Goal: Obtain resource: Obtain resource

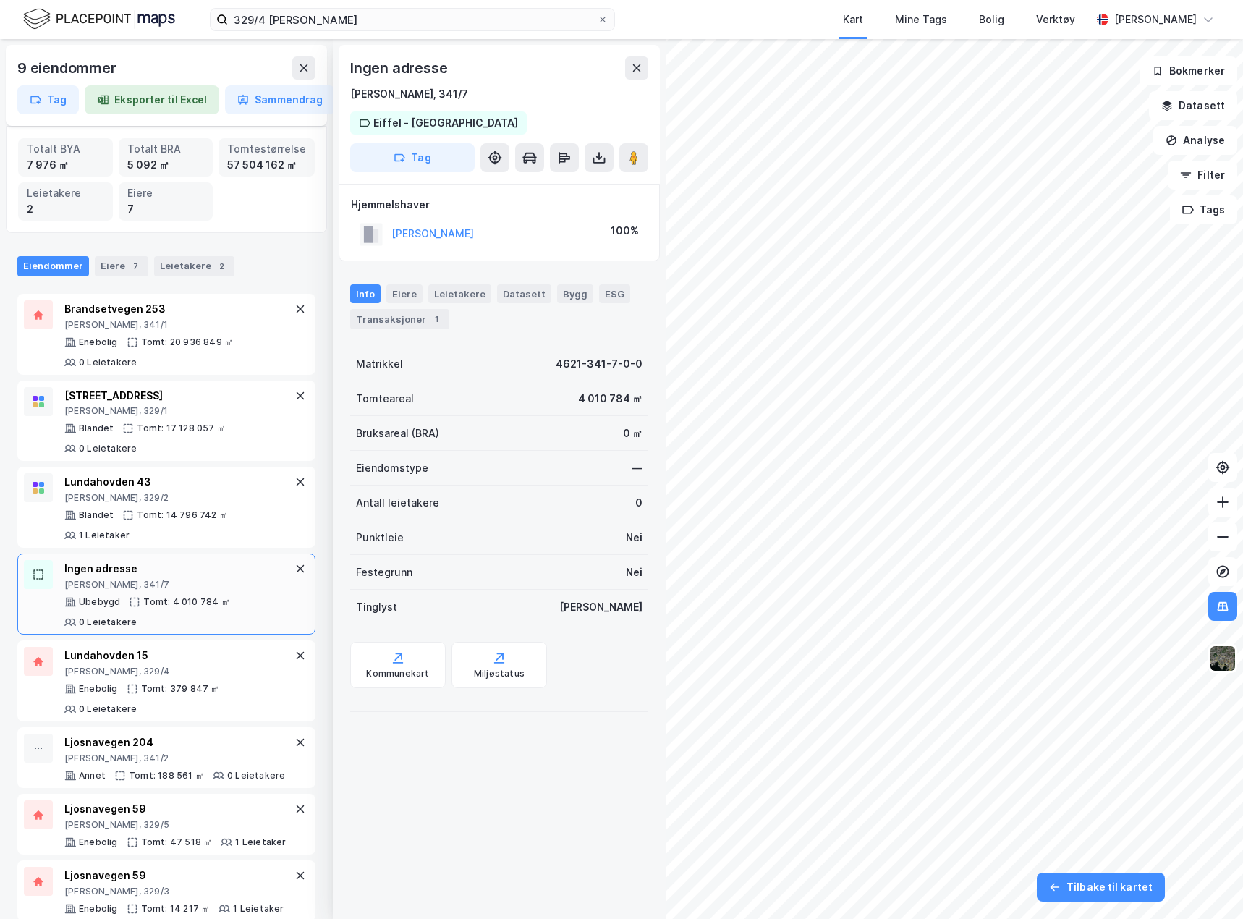
scroll to position [92, 0]
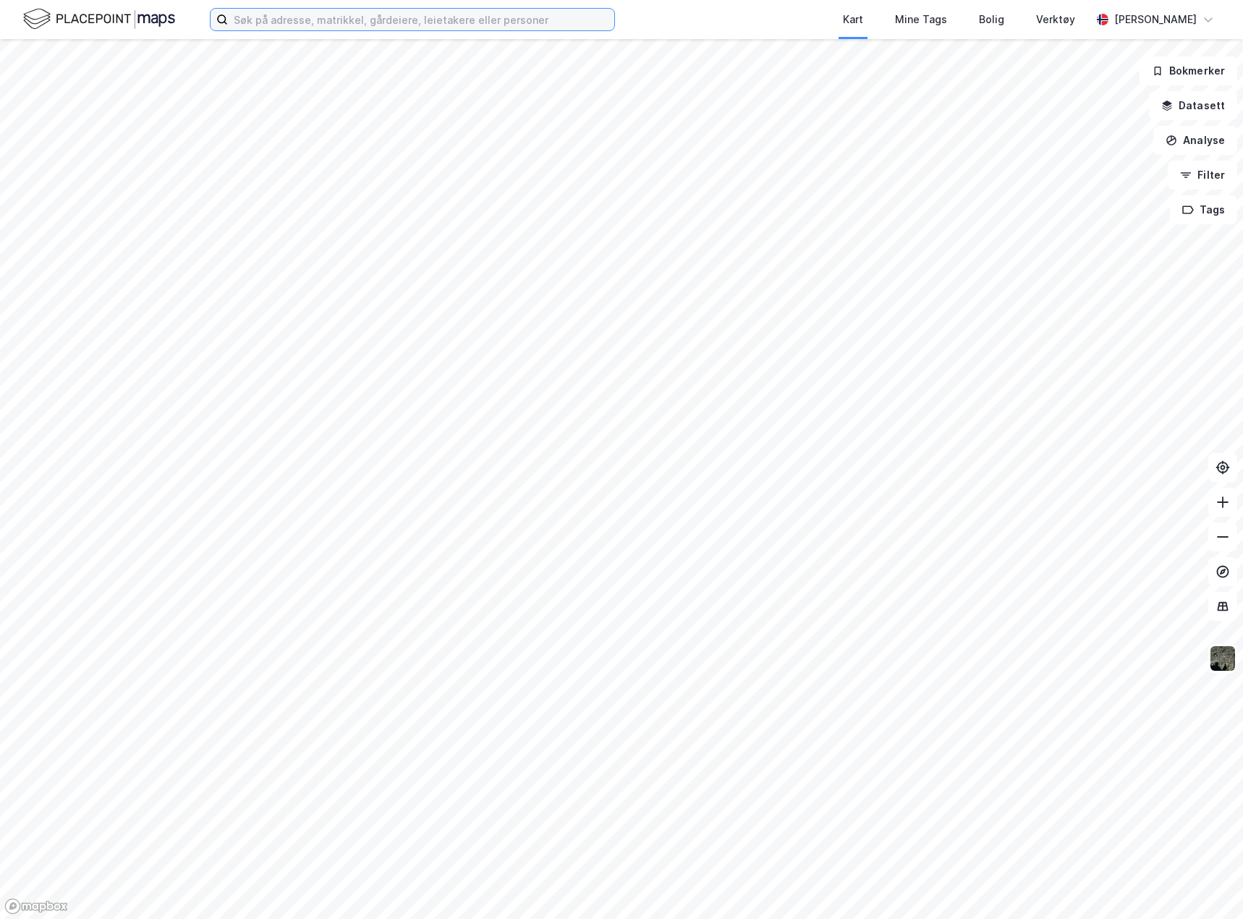
click at [386, 17] on input at bounding box center [421, 20] width 386 height 22
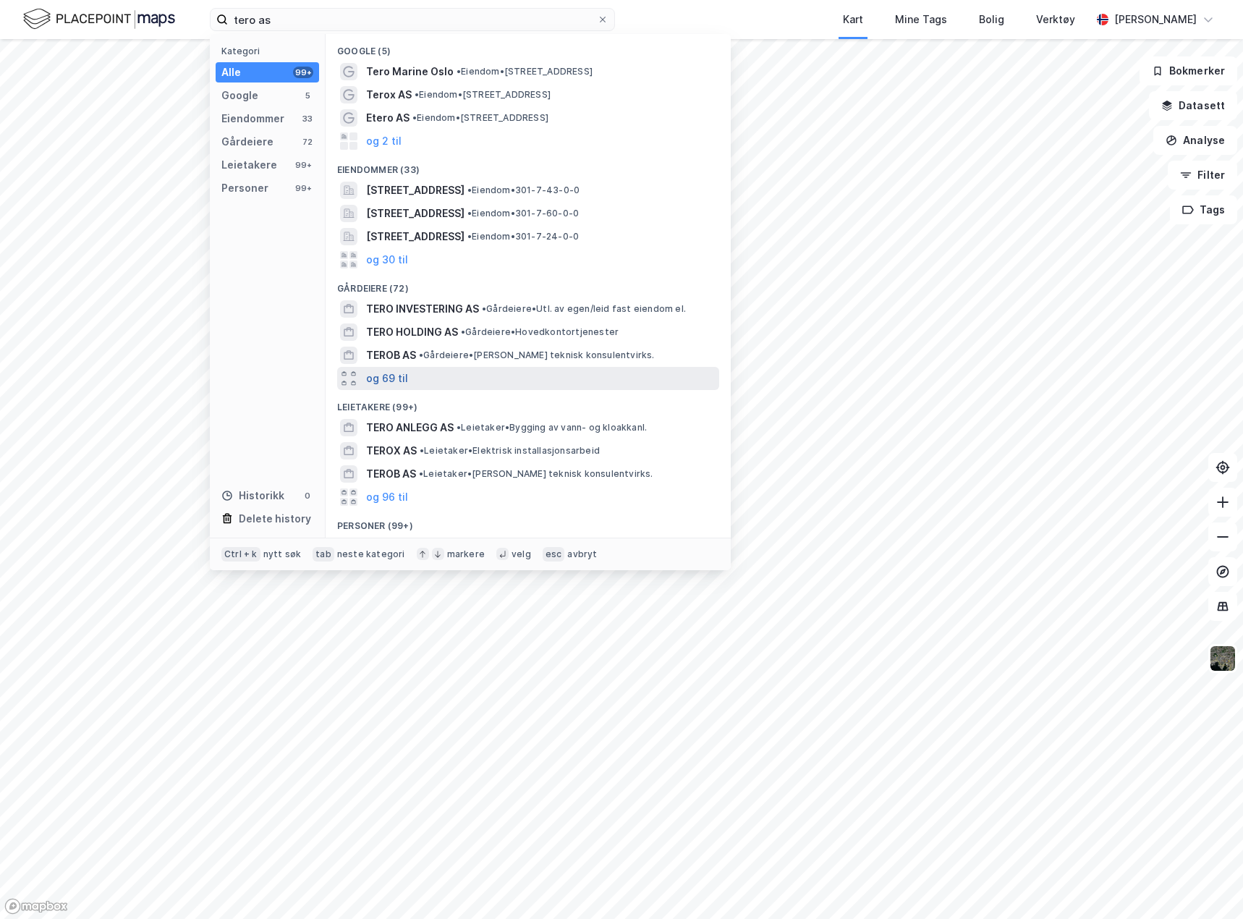
click at [392, 376] on button "og 69 til" at bounding box center [387, 378] width 42 height 17
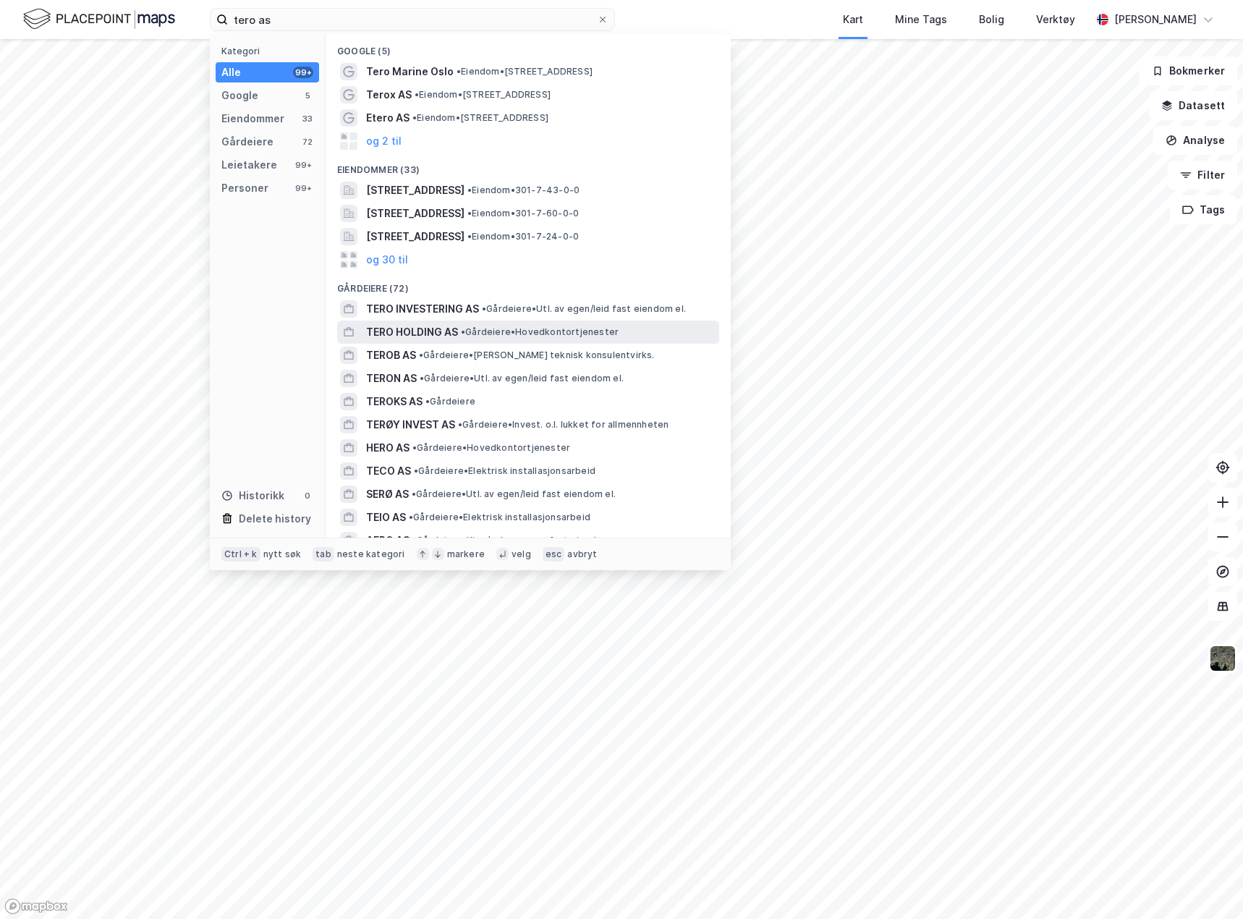
click at [516, 331] on span "• Gårdeiere • Hovedkontortjenester" at bounding box center [540, 332] width 158 height 12
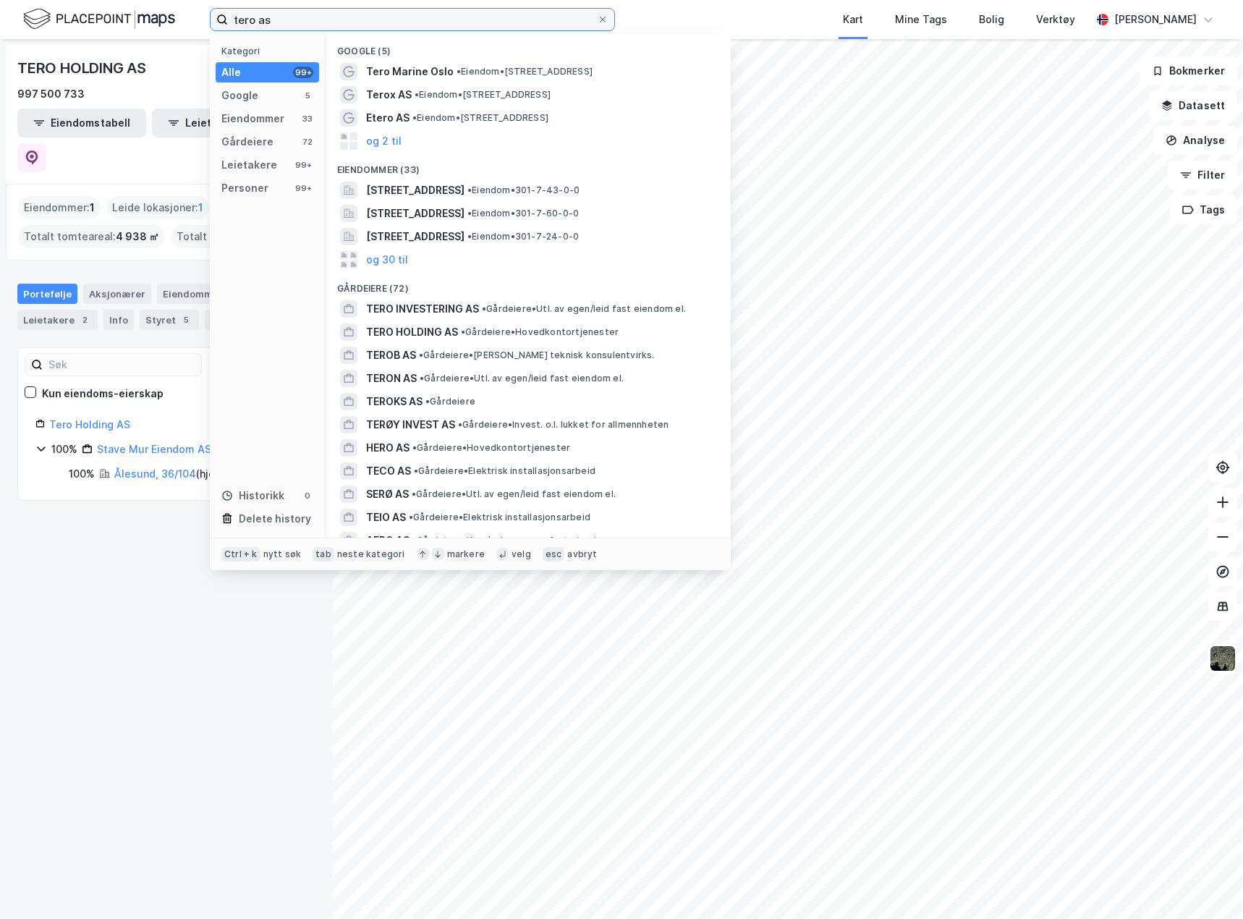
click at [283, 19] on input "tero as" at bounding box center [412, 20] width 369 height 22
paste input "939776575"
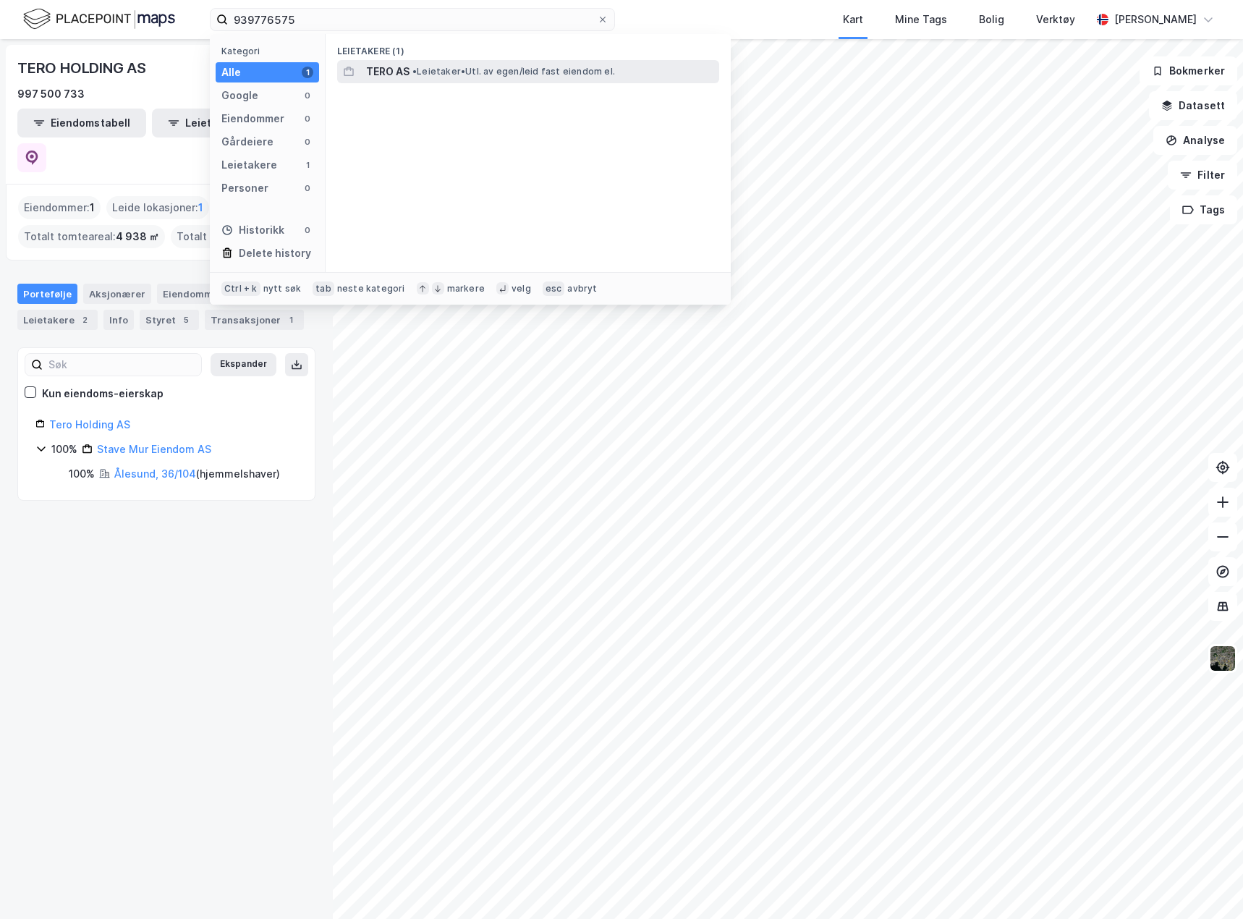
click at [404, 67] on span "TERO AS" at bounding box center [387, 71] width 43 height 17
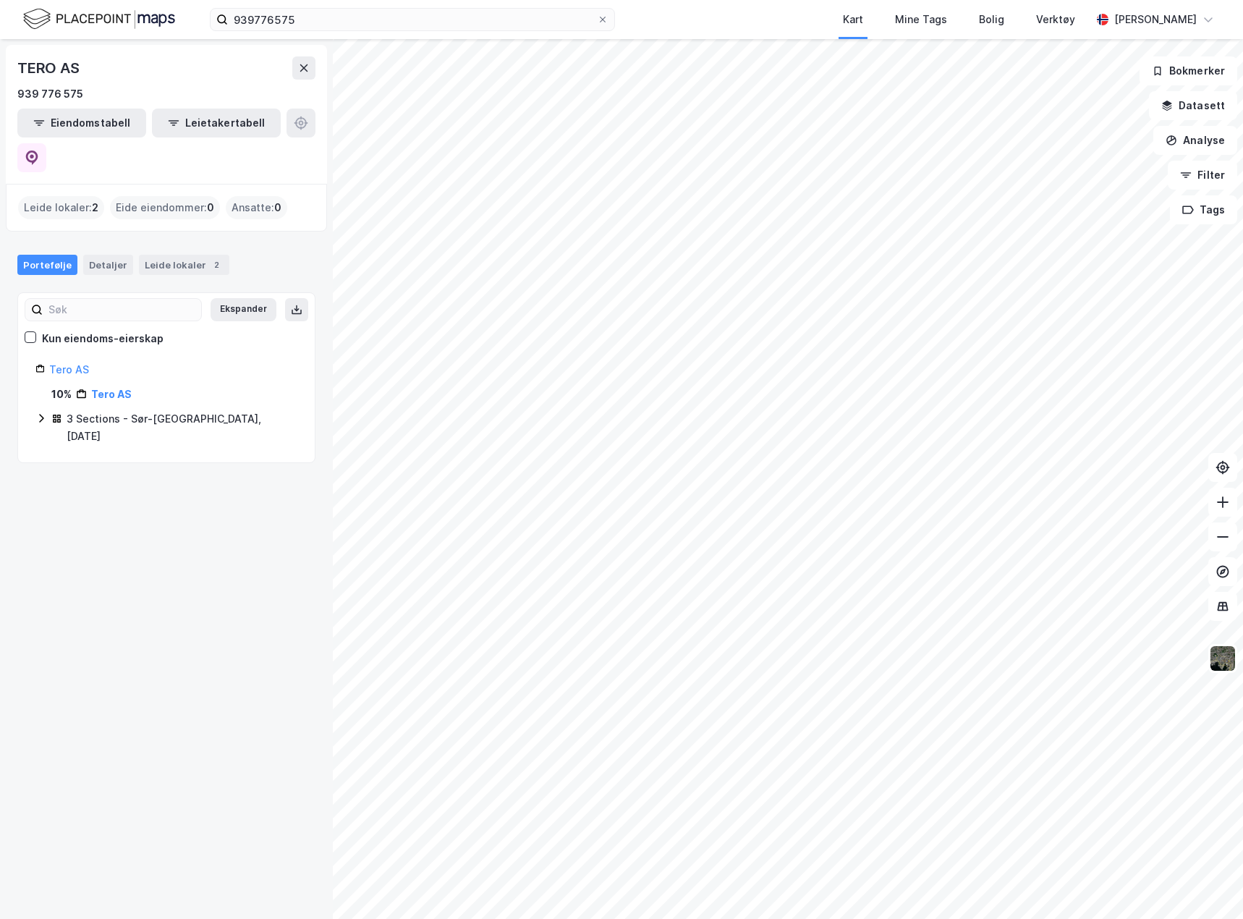
click at [42, 412] on icon at bounding box center [41, 418] width 12 height 12
click at [186, 503] on link "Sør-Varanger, 27/5/36/4" at bounding box center [179, 518] width 130 height 30
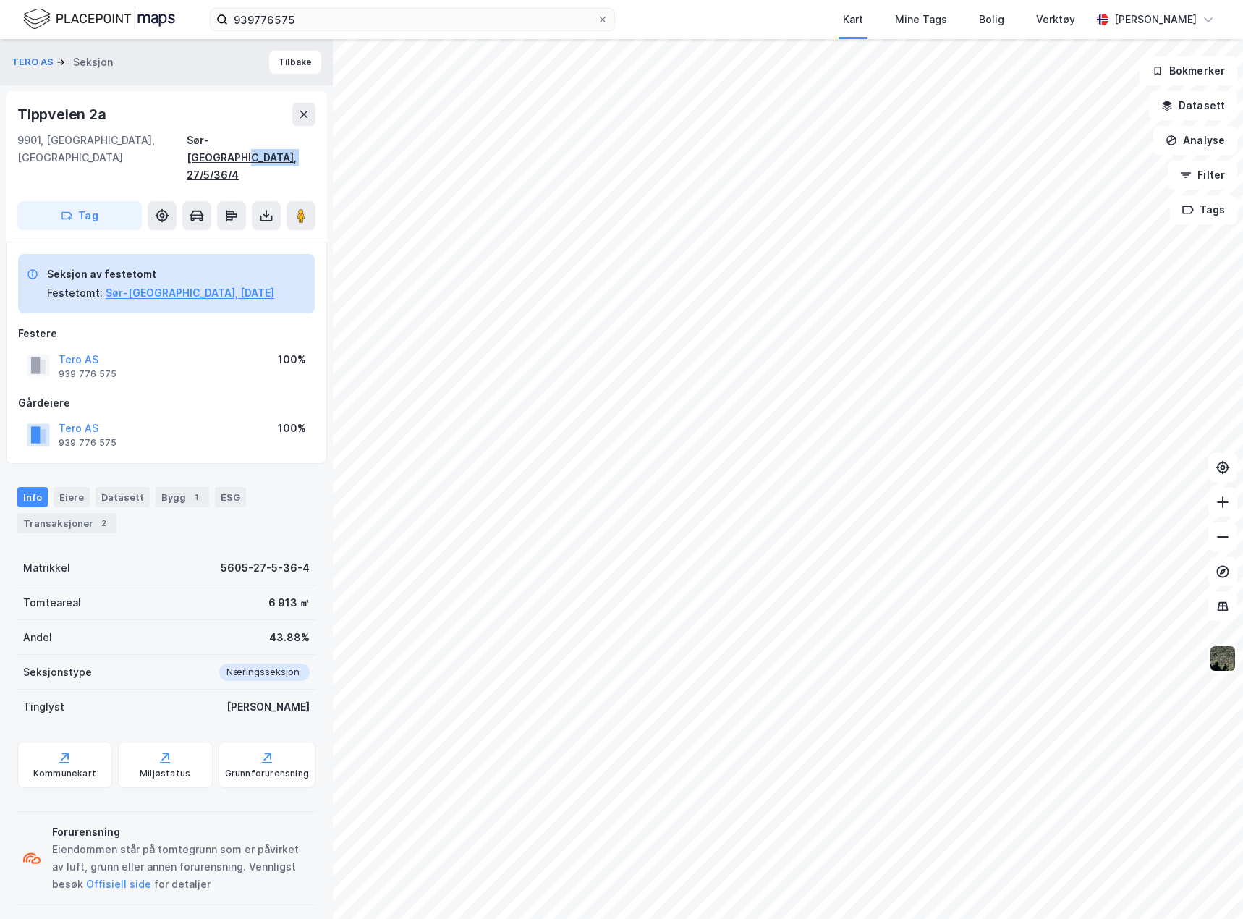
drag, startPoint x: 319, startPoint y: 142, endPoint x: 266, endPoint y: 142, distance: 52.8
click at [266, 142] on div "Tippveien 2a 9901, Kirkenes, Finnmark Sør-Varanger, 27/5/36/4 Tag" at bounding box center [166, 166] width 321 height 150
click at [262, 201] on button at bounding box center [266, 215] width 29 height 29
click at [233, 239] on div "Last ned grunnbok" at bounding box center [195, 245] width 84 height 12
click at [171, 325] on div "Festere" at bounding box center [166, 333] width 297 height 17
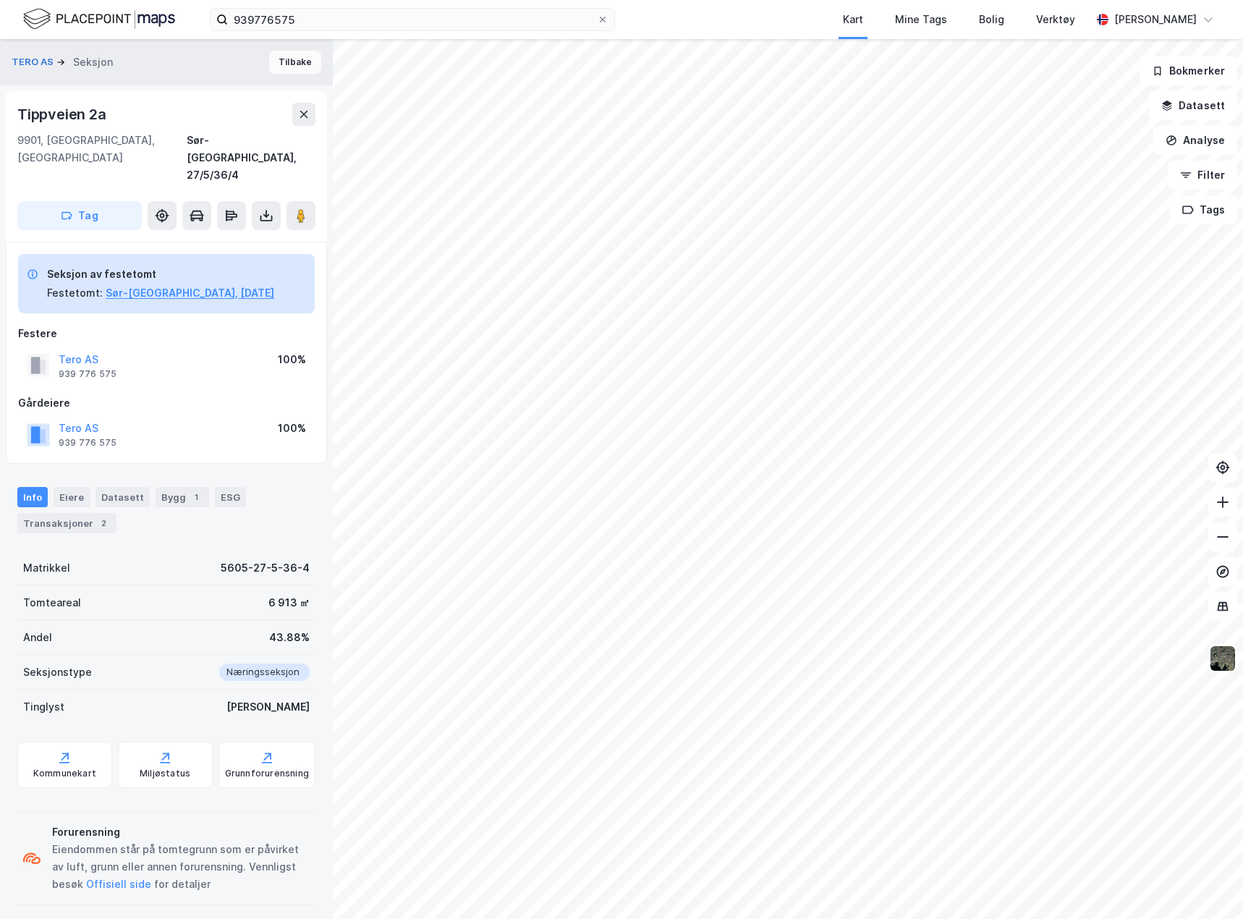
click at [296, 59] on button "Tilbake" at bounding box center [295, 62] width 52 height 23
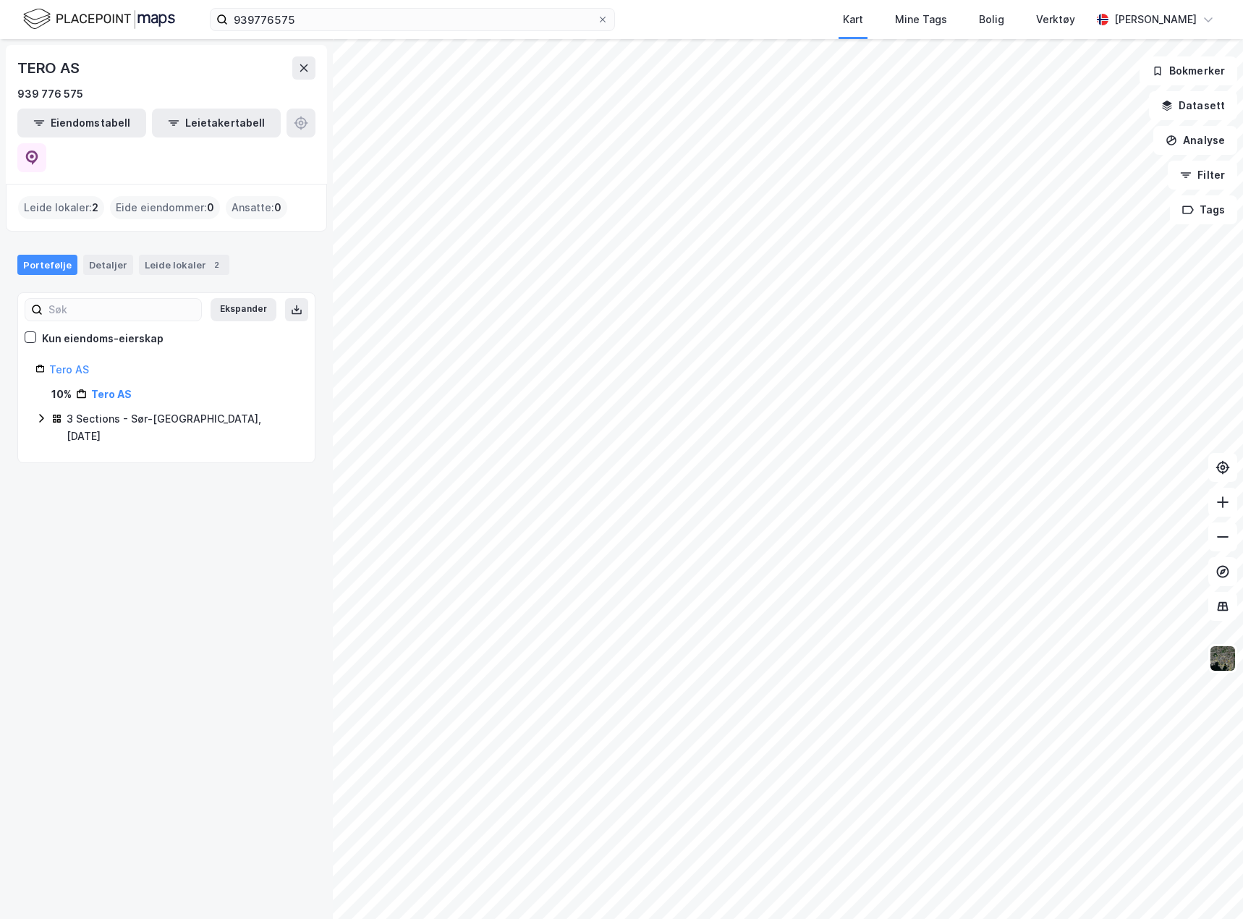
click at [42, 412] on icon at bounding box center [41, 418] width 12 height 12
click at [185, 479] on link "Sør-Varanger, 27/5/36/3" at bounding box center [173, 485] width 119 height 12
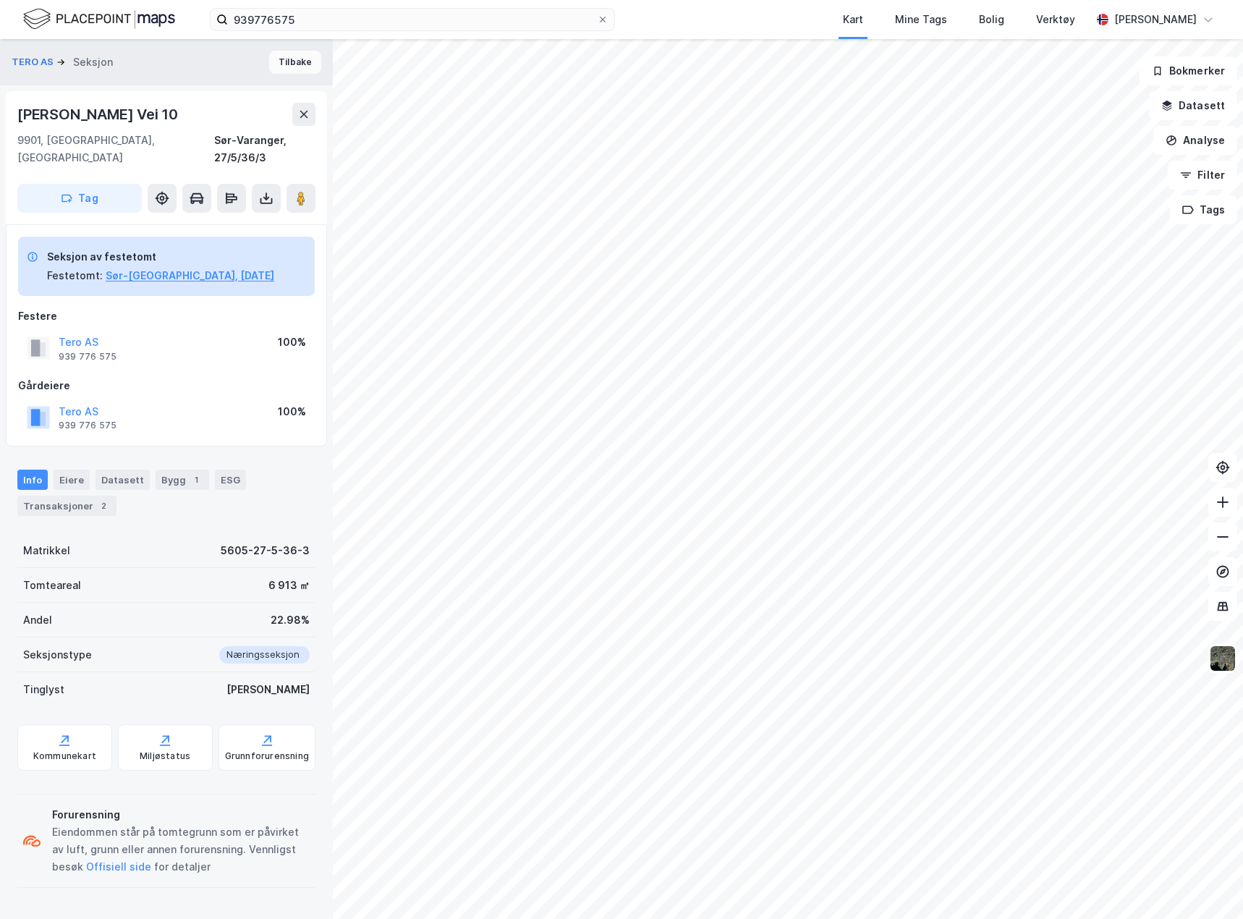
click at [273, 61] on button "Tilbake" at bounding box center [295, 62] width 52 height 23
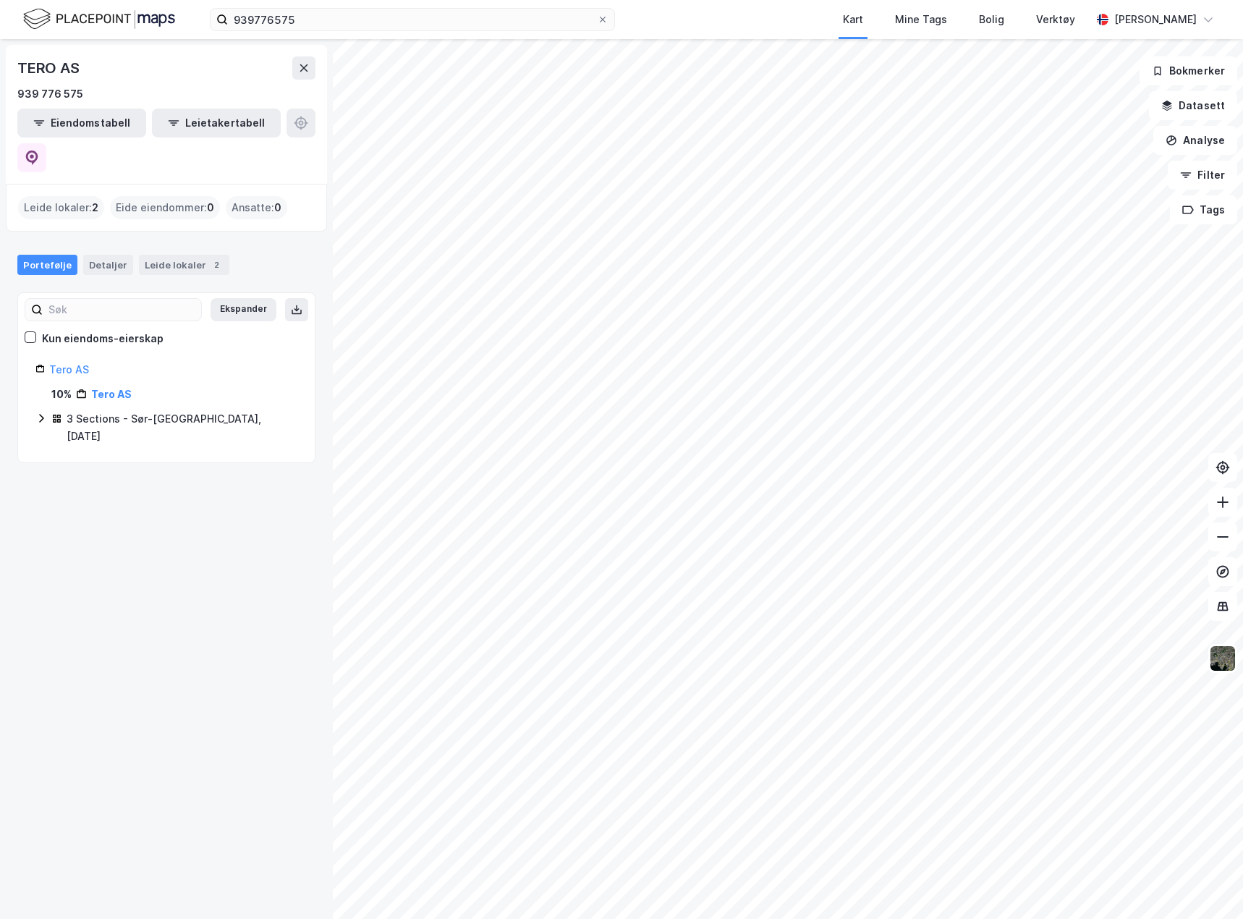
click at [46, 412] on icon at bounding box center [41, 418] width 12 height 12
click at [218, 454] on link "Sør-Varanger, 27/5/36/1" at bounding box center [172, 460] width 117 height 12
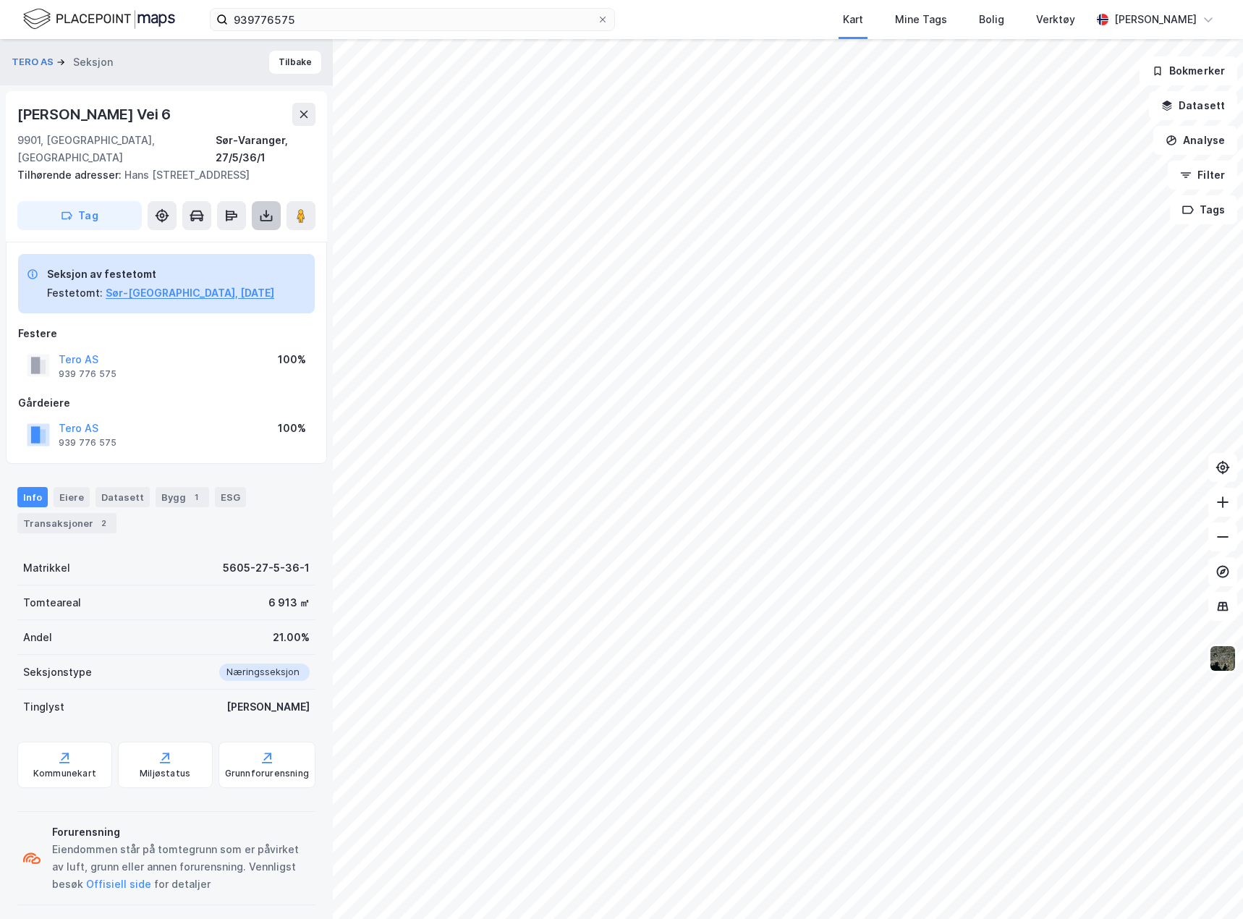
click at [272, 208] on icon at bounding box center [266, 215] width 14 height 14
click at [232, 239] on div "Last ned grunnbok" at bounding box center [195, 245] width 84 height 12
click at [286, 72] on button "Tilbake" at bounding box center [295, 62] width 52 height 23
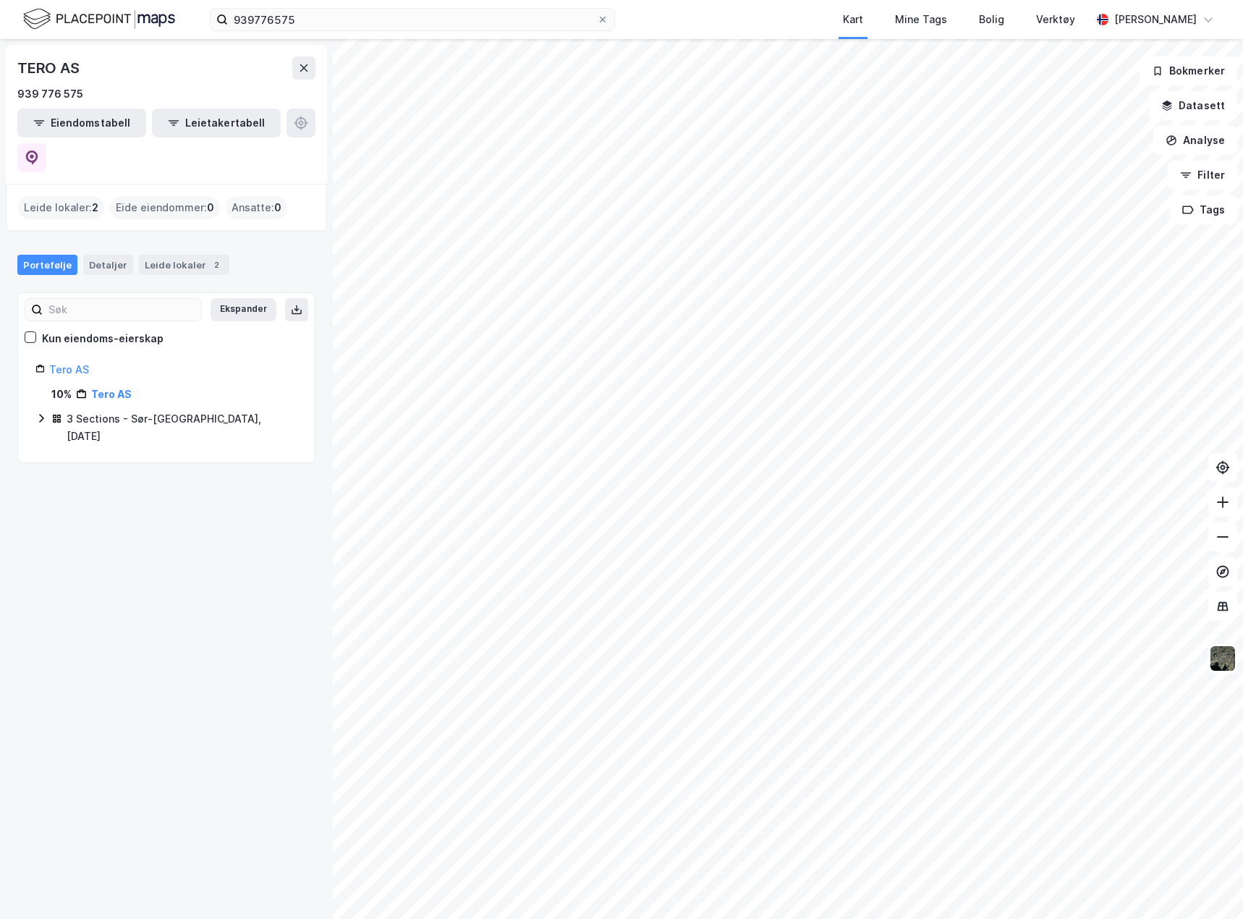
drag, startPoint x: 39, startPoint y: 381, endPoint x: 61, endPoint y: 383, distance: 22.5
click at [39, 412] on icon at bounding box center [41, 418] width 12 height 12
click at [168, 479] on link "Sør-Varanger, 27/5/36/3" at bounding box center [173, 485] width 119 height 12
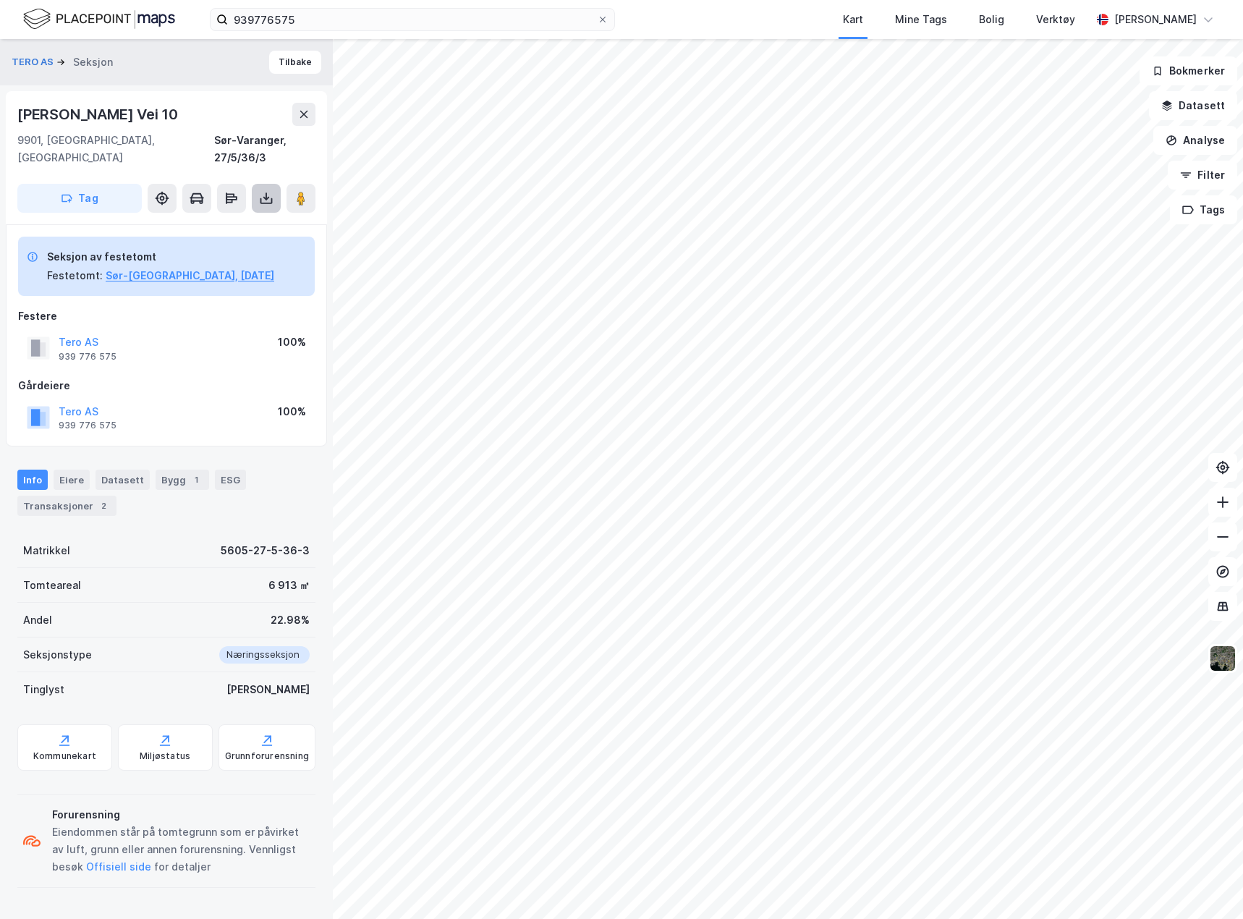
click at [272, 188] on button at bounding box center [266, 198] width 29 height 29
click at [252, 216] on div "Last ned grunnbok" at bounding box center [204, 227] width 154 height 23
click at [195, 267] on button "Sør-Varanger, 27/5/36" at bounding box center [190, 275] width 169 height 17
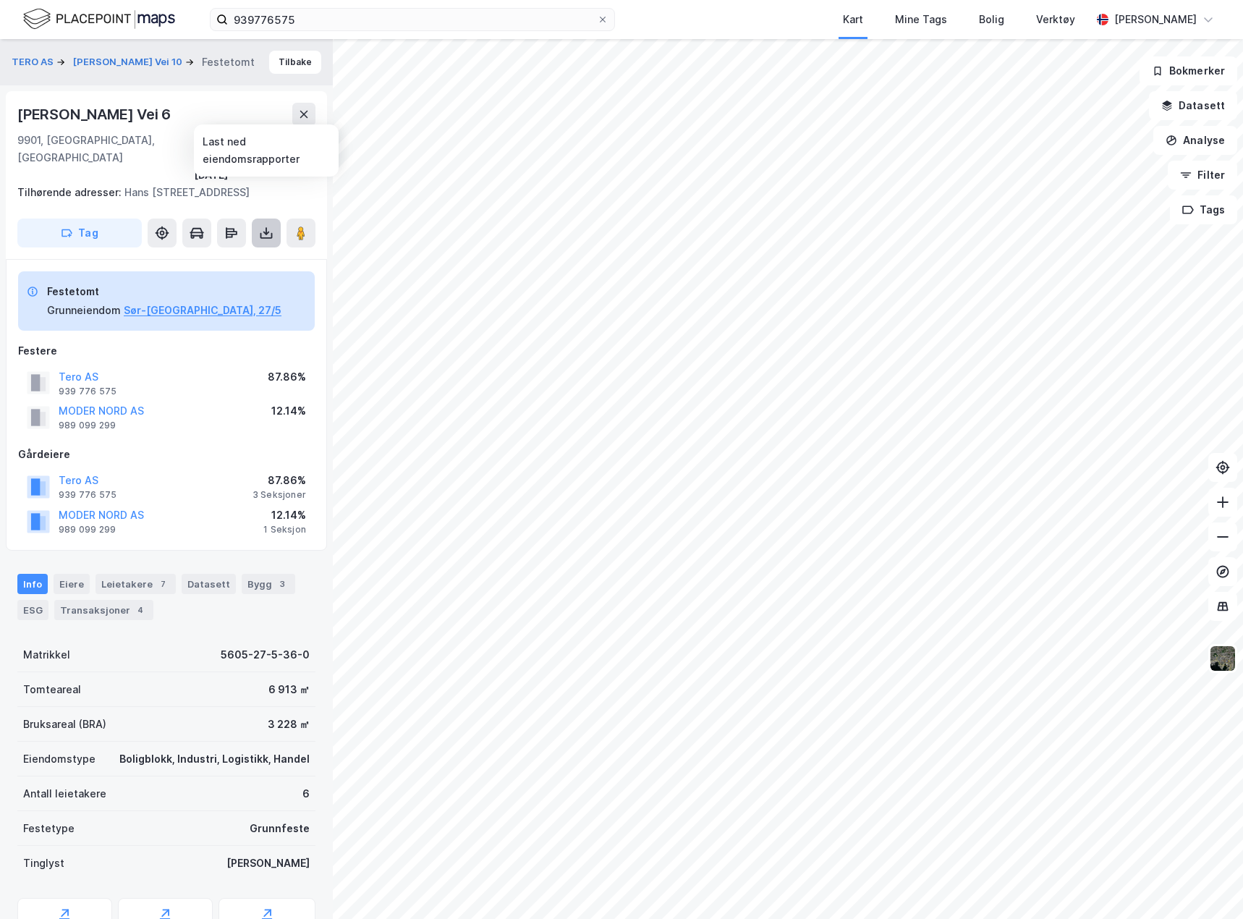
click at [268, 226] on icon at bounding box center [266, 233] width 14 height 14
click at [251, 250] on div "Last ned grunnbok" at bounding box center [204, 261] width 154 height 23
click at [166, 302] on button "Sør-Varanger, 27/5" at bounding box center [203, 310] width 158 height 17
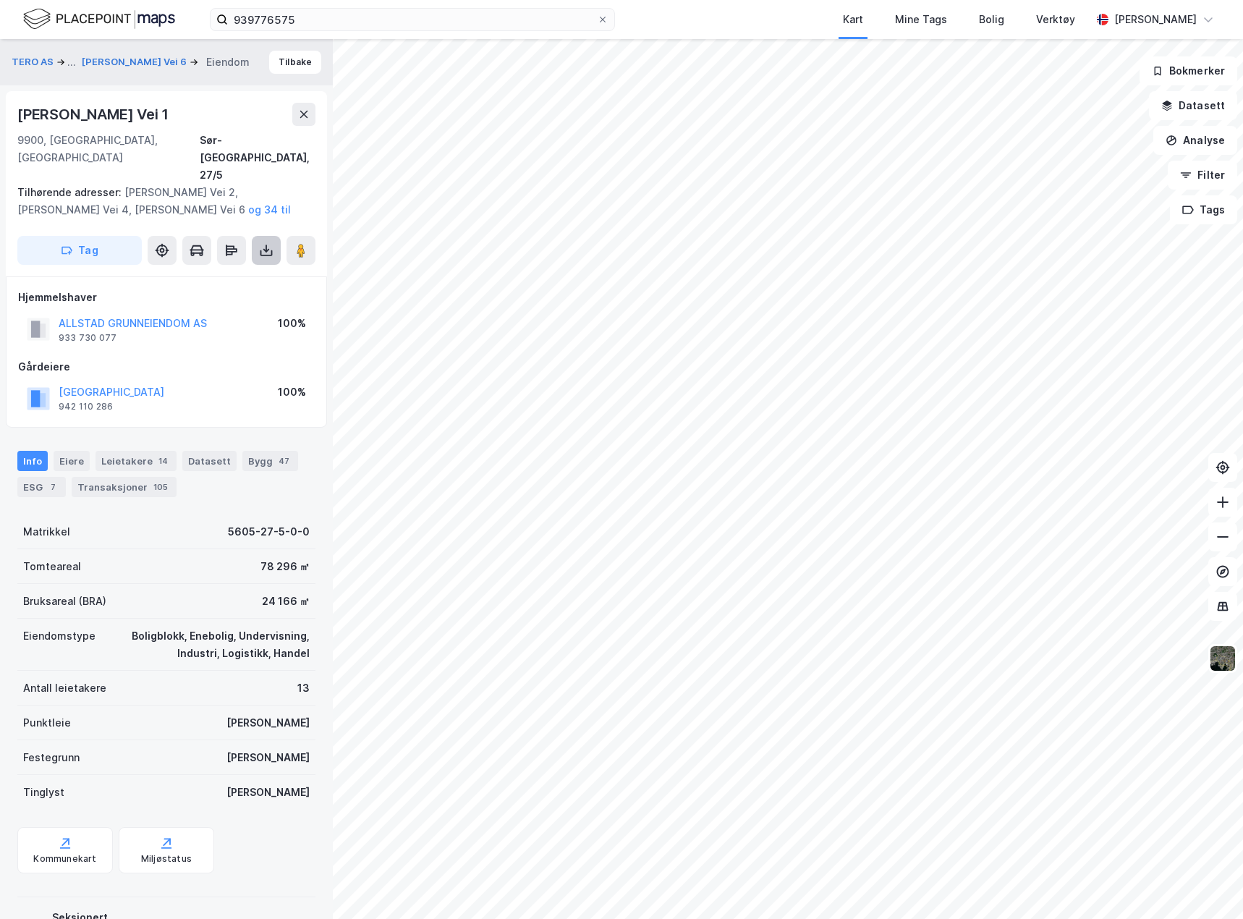
click at [270, 243] on icon at bounding box center [266, 250] width 14 height 14
click at [226, 184] on div "Tilhørende adresser: Axel Borgens Vei 2, Axel Borgens Vei 4, Axel Borgens Vei 6…" at bounding box center [160, 201] width 286 height 35
drag, startPoint x: 248, startPoint y: 286, endPoint x: 64, endPoint y: 284, distance: 184.4
click at [64, 312] on div "ALLSTAD GRUNNEIENDOM AS 933 730 077 100%" at bounding box center [166, 329] width 297 height 35
click at [250, 312] on div "ALLSTAD GRUNNEIENDOM AS 933 730 077 100%" at bounding box center [166, 329] width 297 height 35
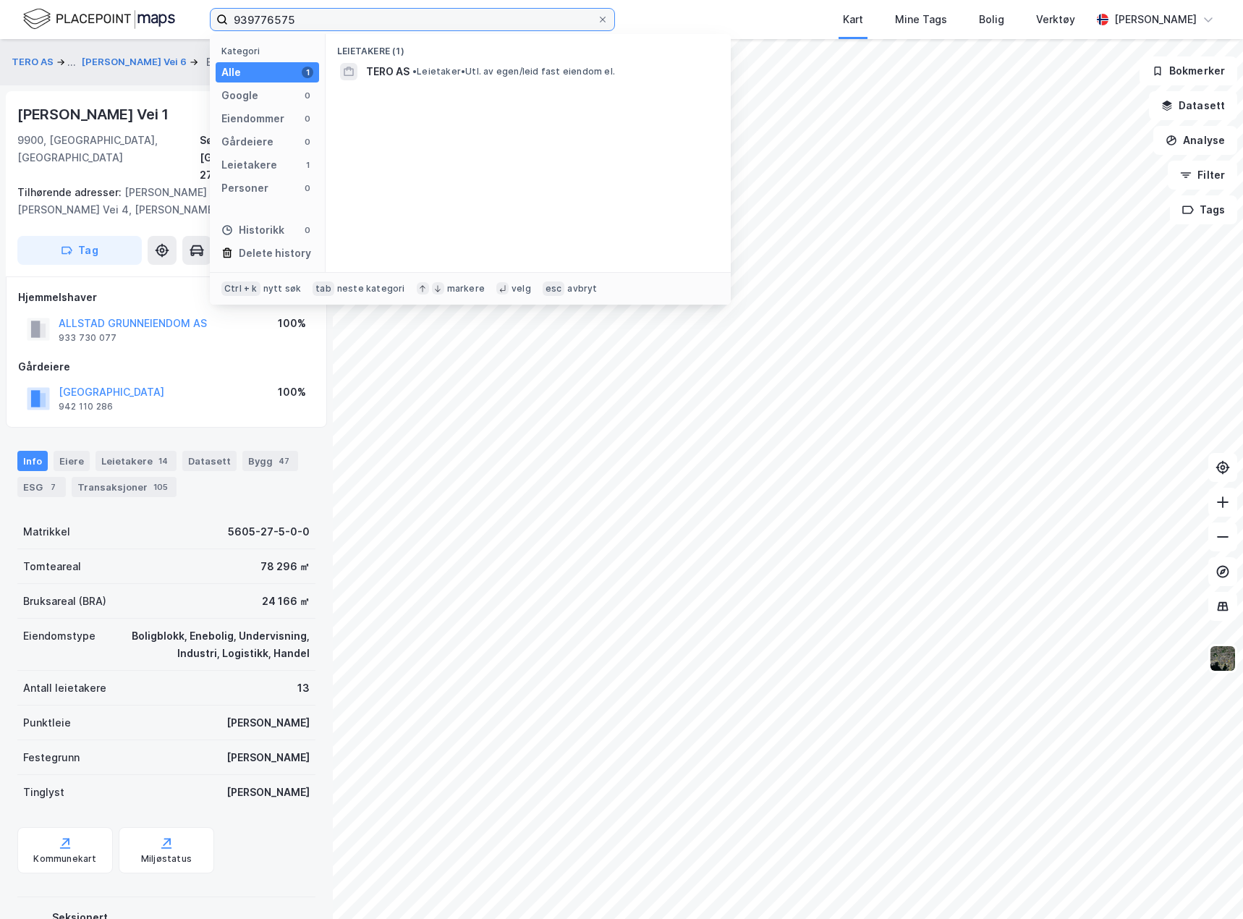
click at [373, 15] on input "939776575" at bounding box center [412, 20] width 369 height 22
click at [269, 21] on input "341/32 voss" at bounding box center [412, 20] width 369 height 22
click at [266, 18] on input "341/32 voss" at bounding box center [412, 20] width 369 height 22
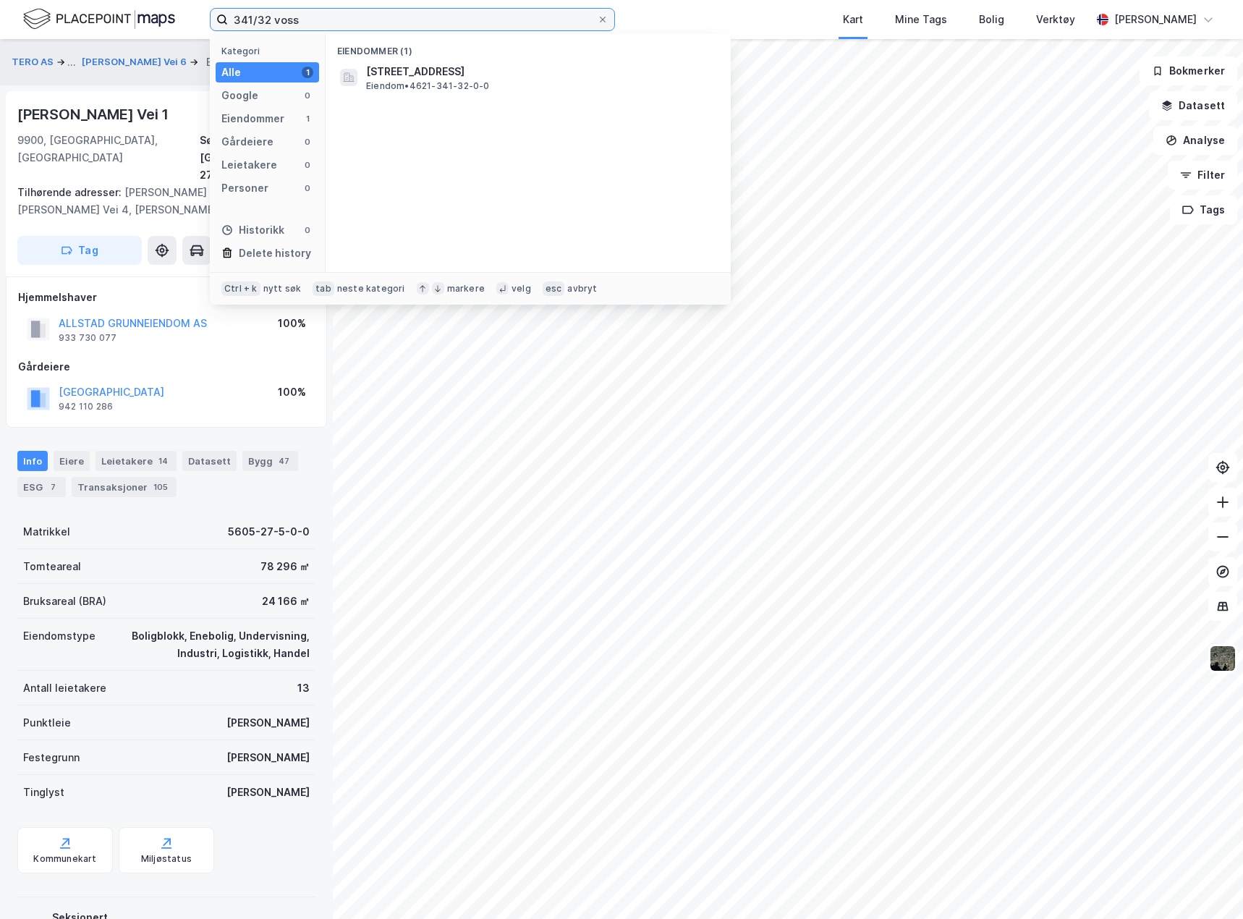
click at [266, 18] on input "341/32 voss" at bounding box center [412, 20] width 369 height 22
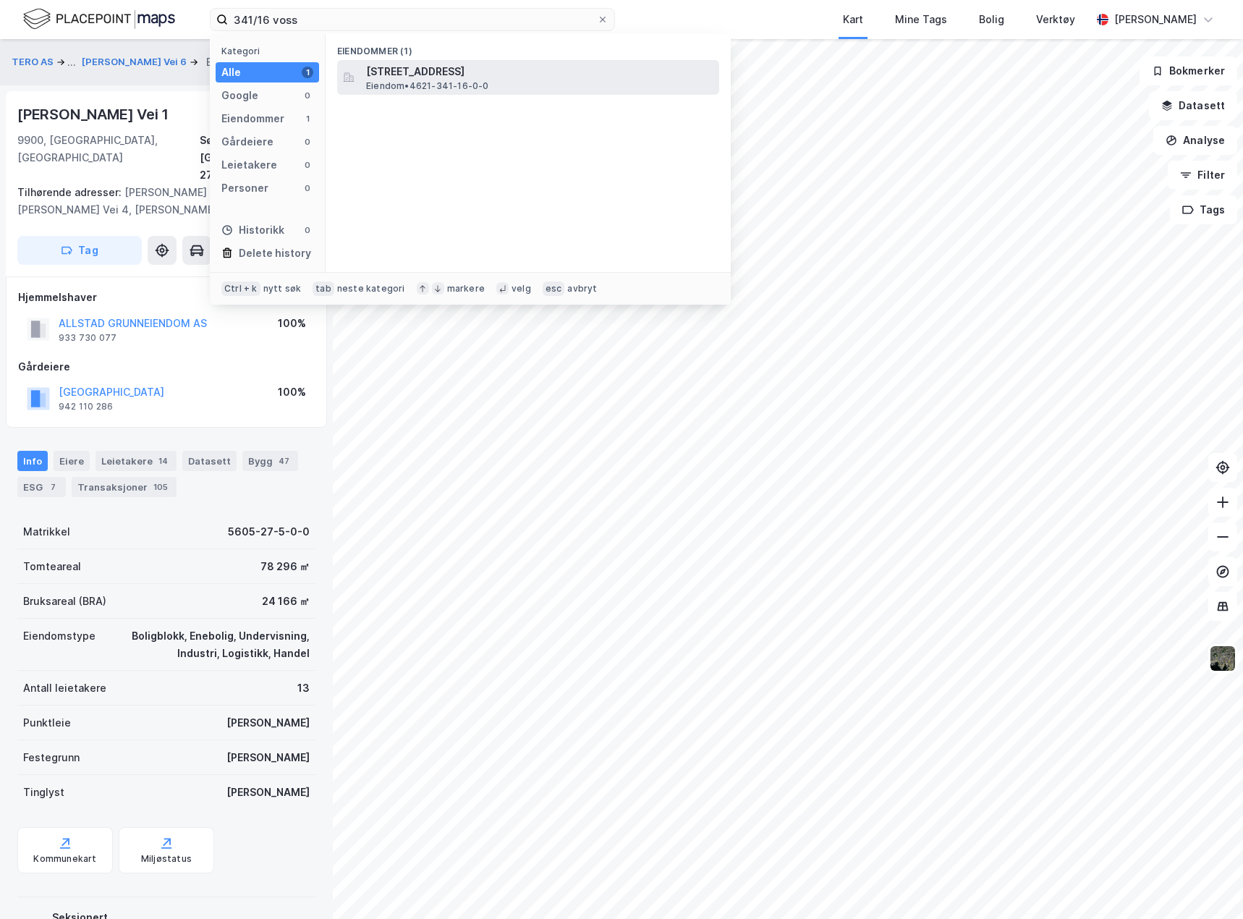
click at [434, 79] on span "Brandsetvegen 266, 5713, VOSSESTRAND, VOSS" at bounding box center [539, 71] width 347 height 17
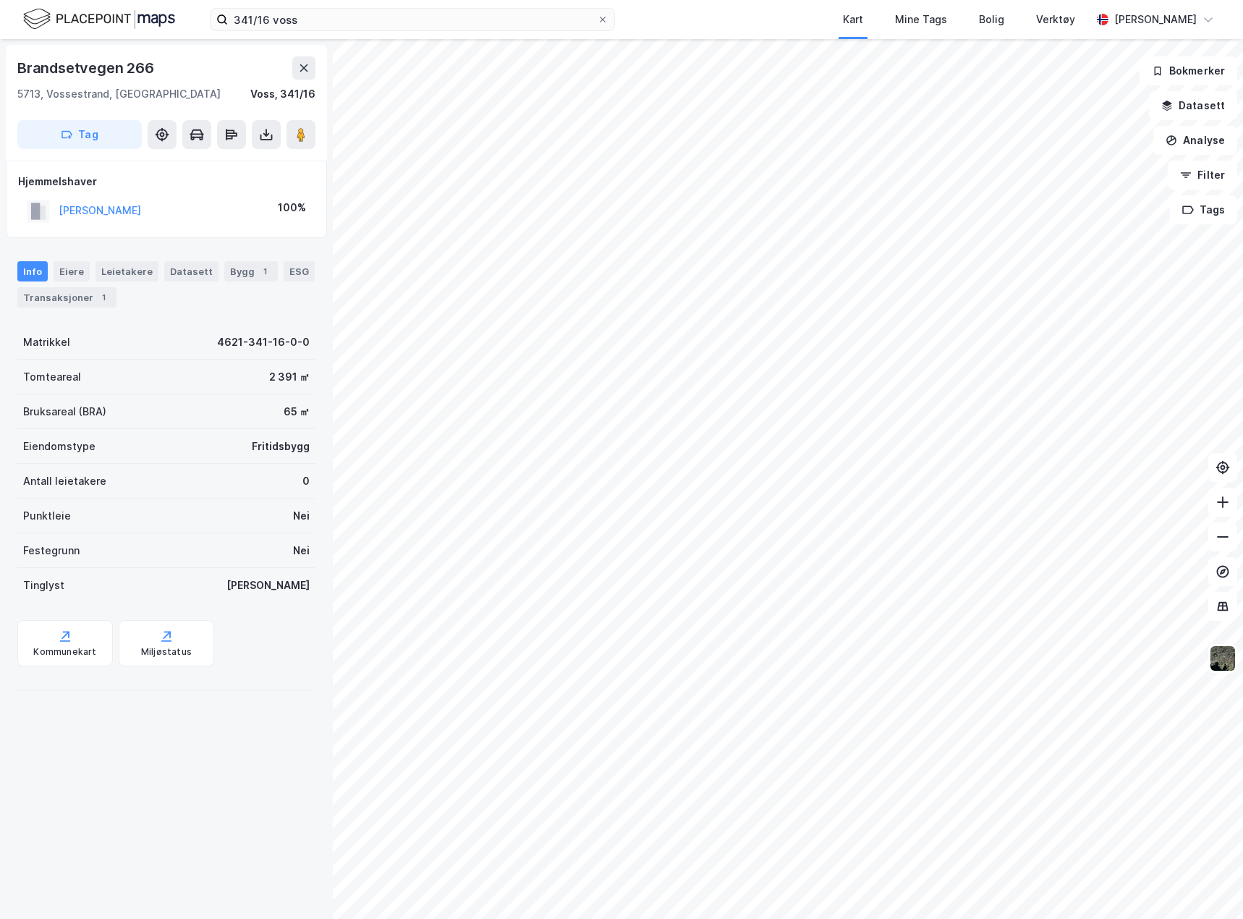
click at [196, 812] on div "Brandsetvegen 266 5713, Vossestrand, Vestland Voss, 341/16 Tag Hjemmelshaver JO…" at bounding box center [166, 478] width 333 height 879
click at [261, 19] on input "341/16 voss" at bounding box center [412, 20] width 369 height 22
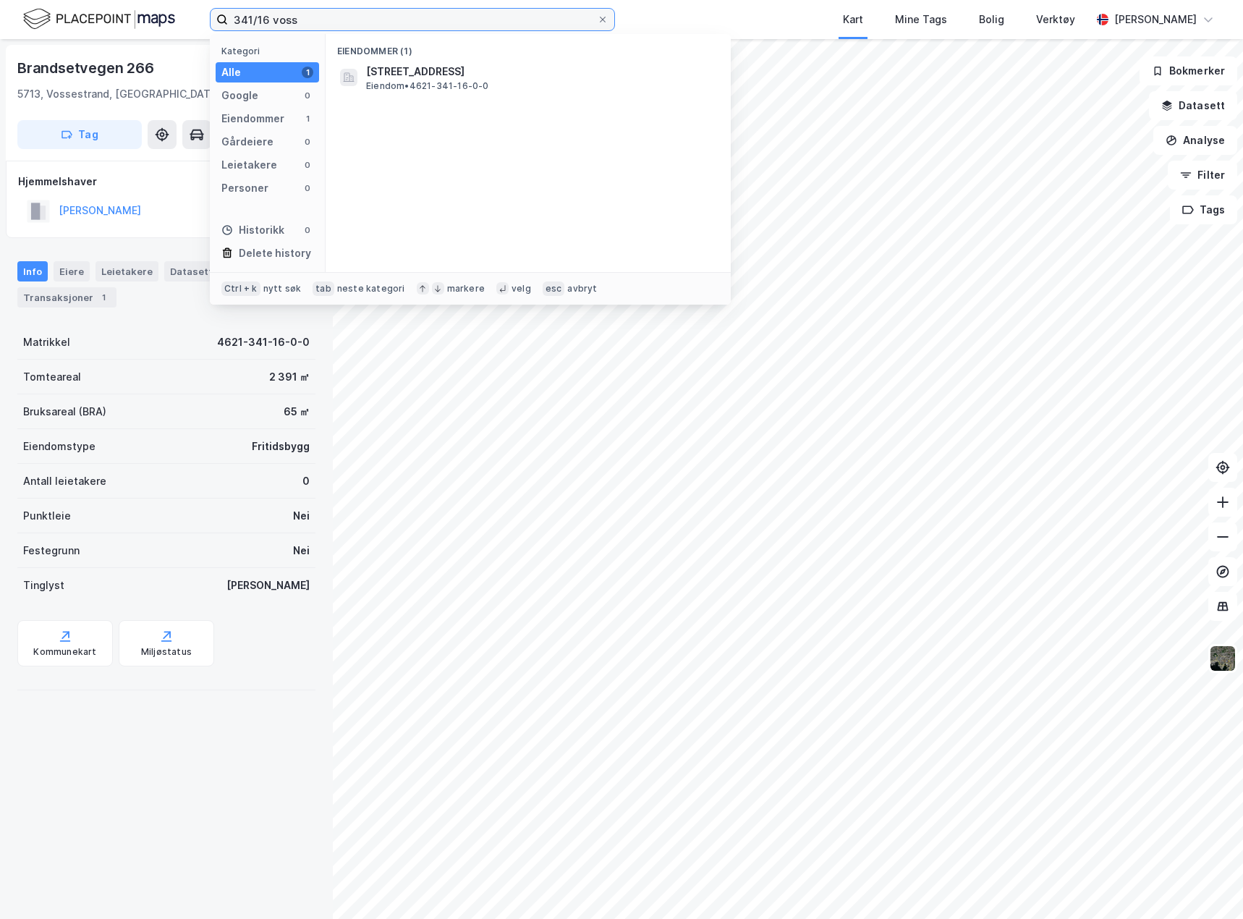
click at [261, 19] on input "341/16 voss" at bounding box center [412, 20] width 369 height 22
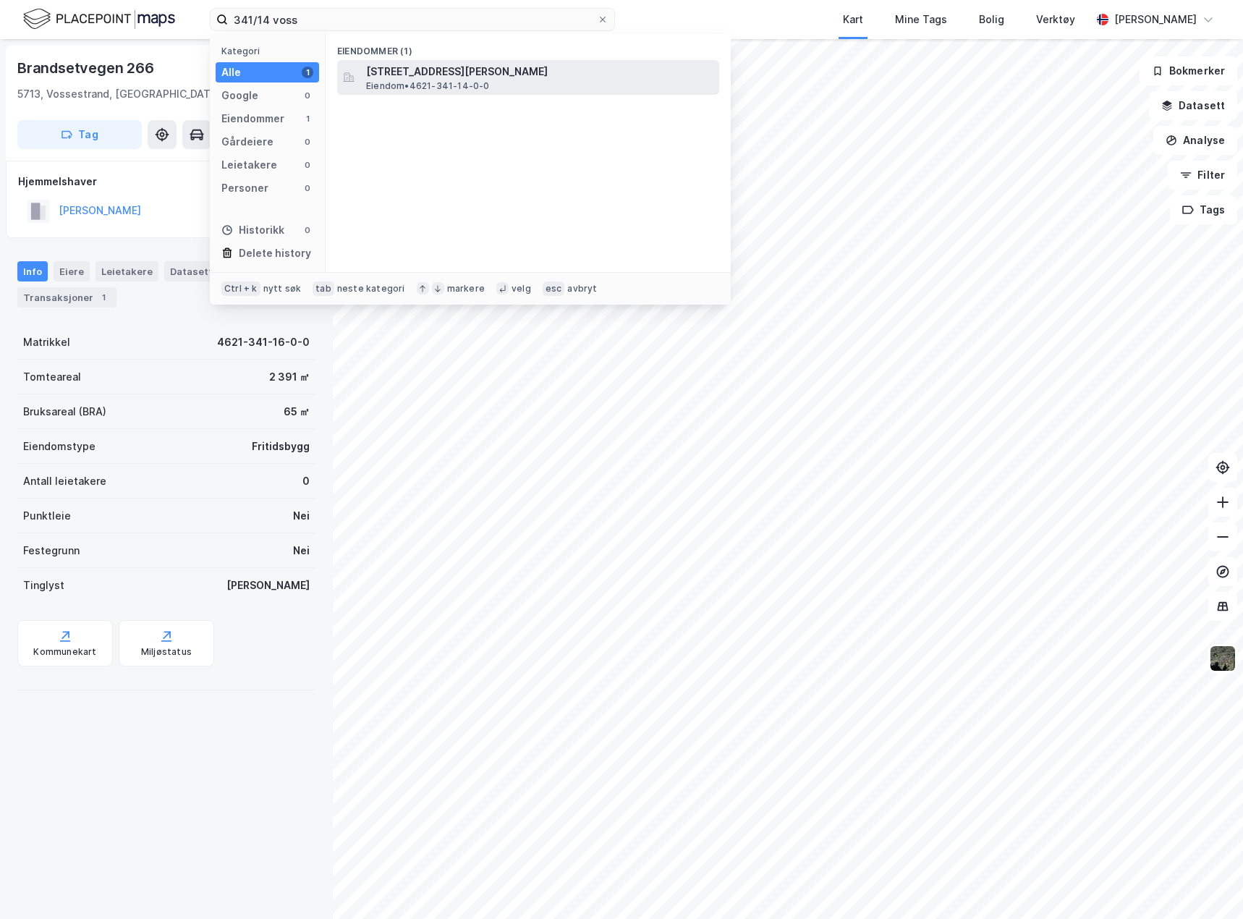
click at [508, 64] on span "Brandsetvegen 527, 5713, VOSSESTRAND, VOSS" at bounding box center [539, 71] width 347 height 17
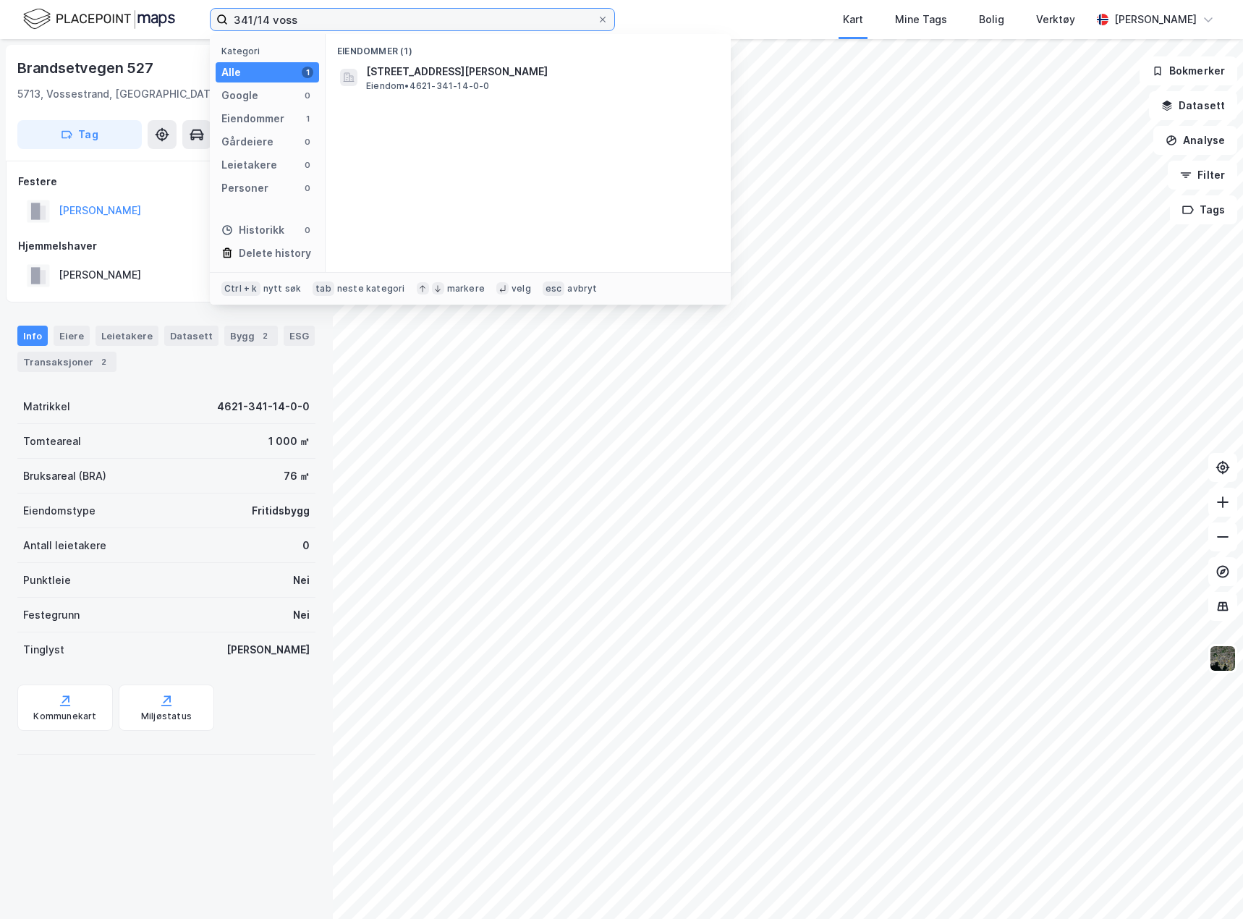
click at [263, 18] on input "341/14 voss" at bounding box center [412, 20] width 369 height 22
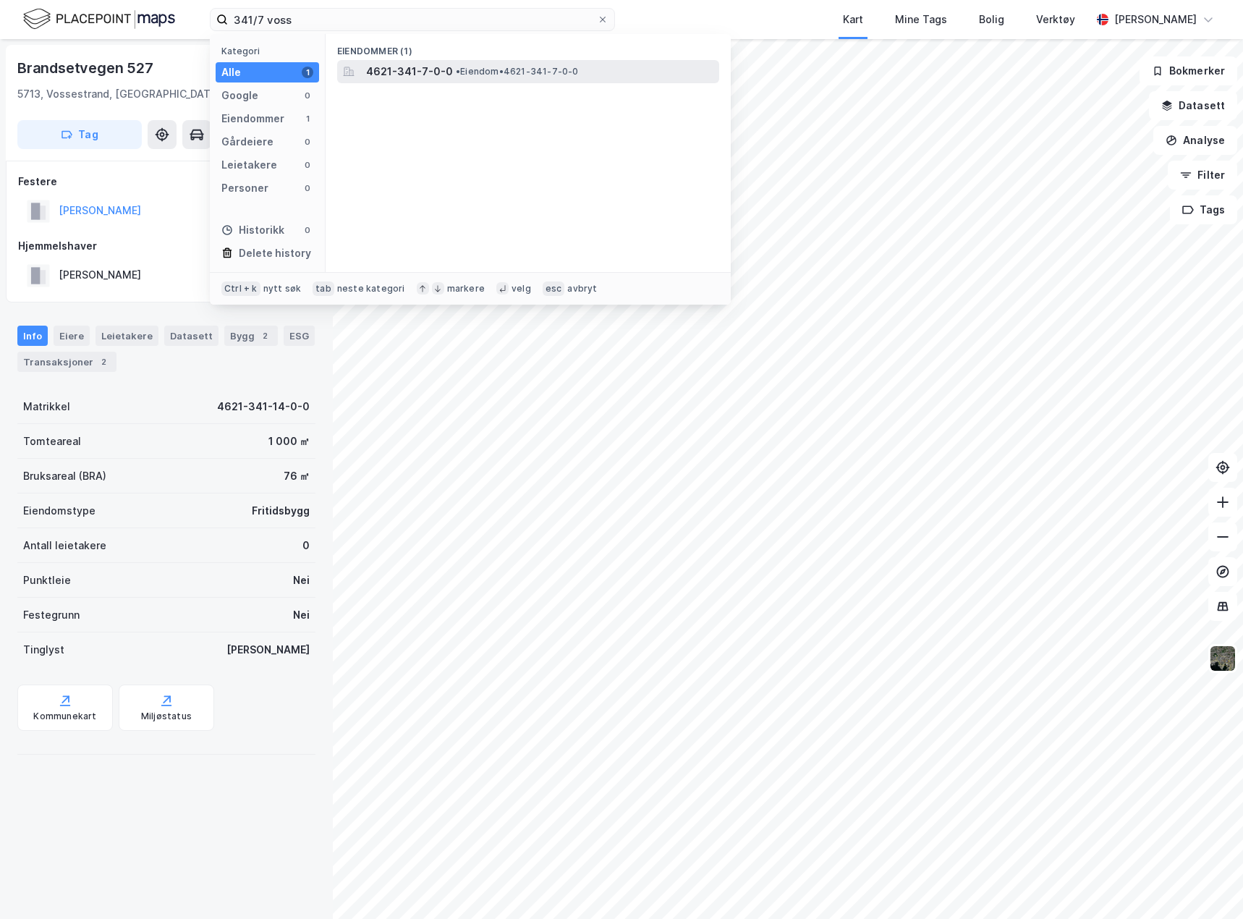
click at [469, 72] on span "• Eiendom • 4621-341-7-0-0" at bounding box center [517, 72] width 123 height 12
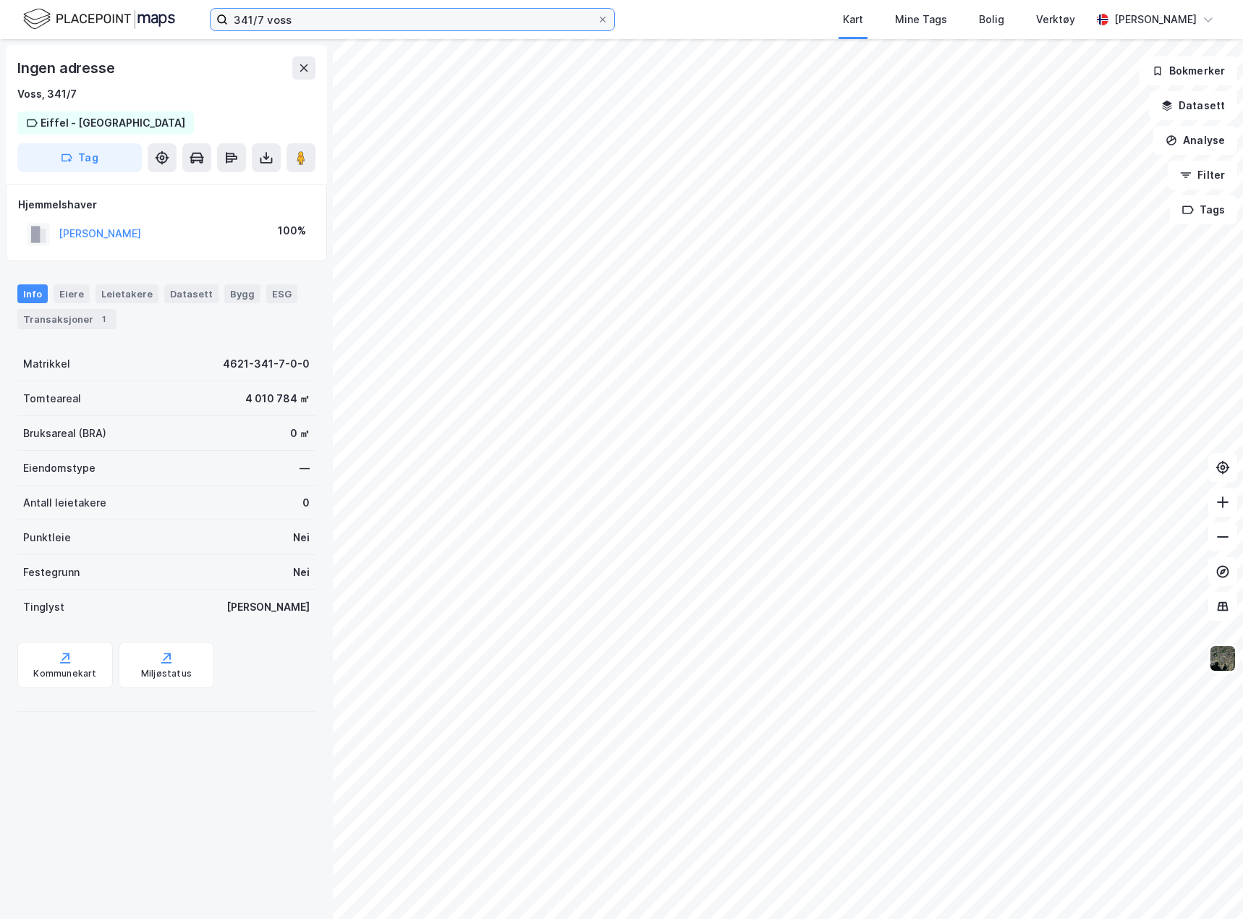
click at [255, 24] on input "341/7 voss" at bounding box center [412, 20] width 369 height 22
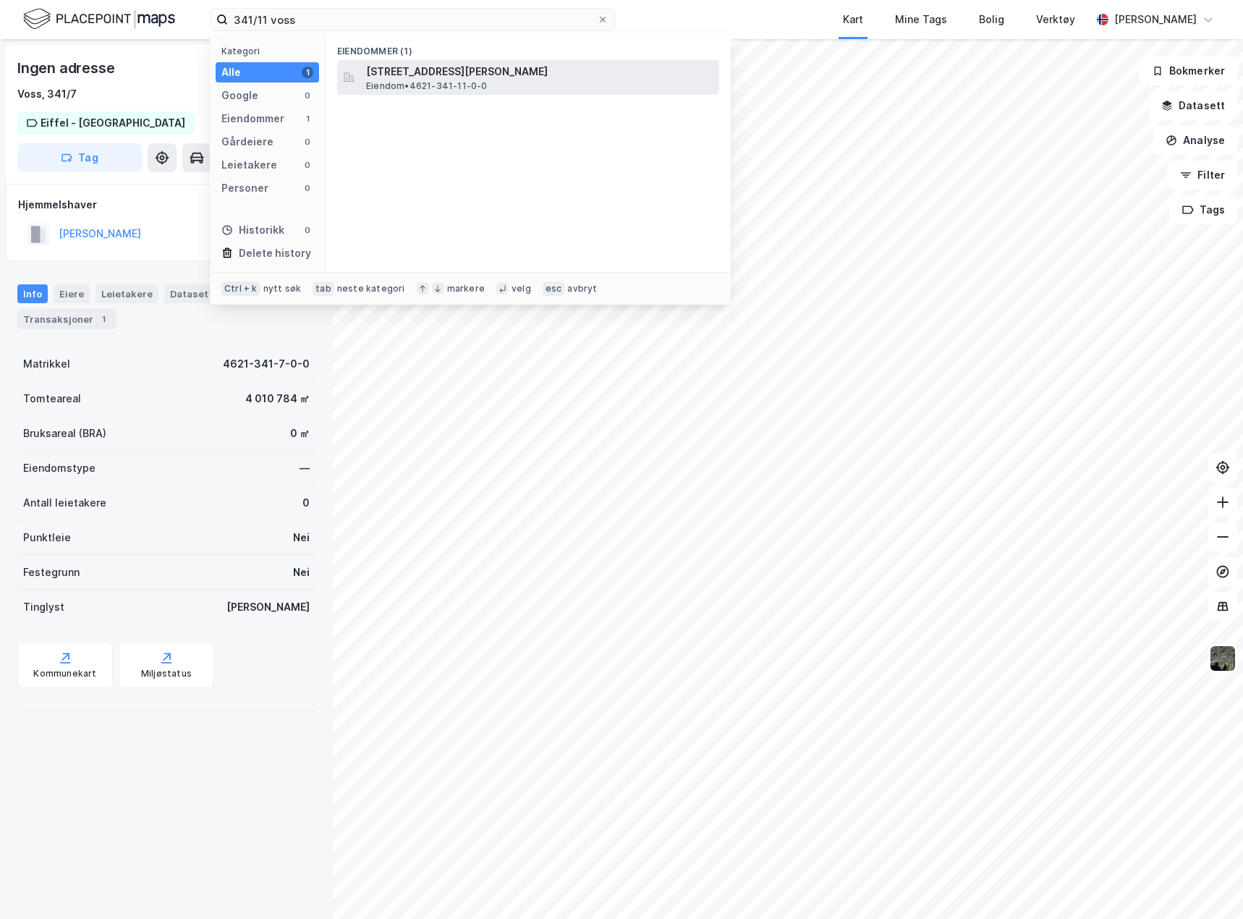
click at [429, 61] on div "Brandsetvegen 261, 5713, VOSSESTRAND, VOSS Eiendom • 4621-341-11-0-0" at bounding box center [528, 77] width 382 height 35
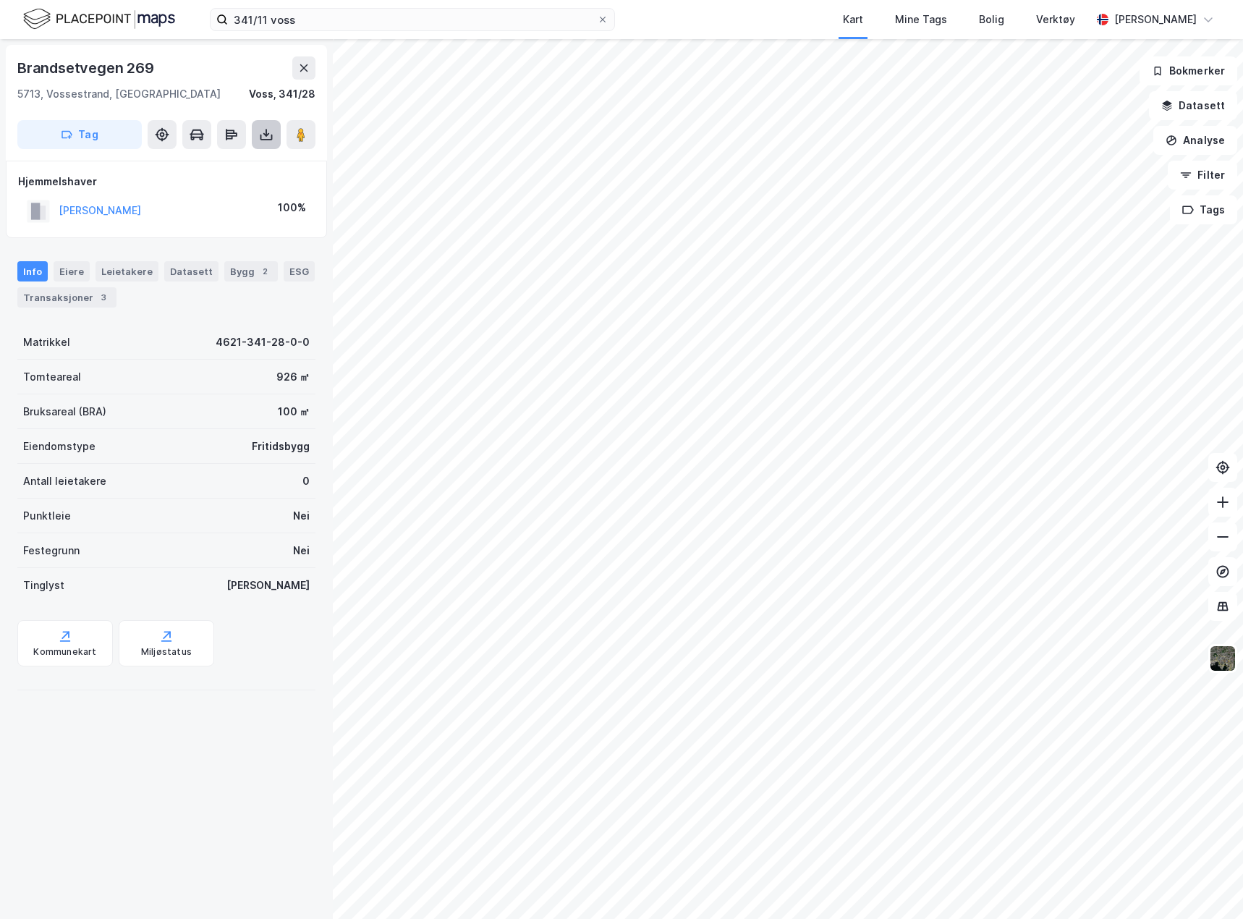
click at [272, 138] on icon at bounding box center [266, 138] width 12 height 6
click at [236, 158] on div "Last ned grunnbok" at bounding box center [195, 164] width 84 height 12
click at [788, 20] on div "341/11 voss Kart Mine Tags Bolig Verktøy Caroline Scherman Brandsetvegen 269 57…" at bounding box center [621, 459] width 1243 height 919
click at [258, 20] on input "341/11 voss" at bounding box center [412, 20] width 369 height 22
click at [258, 19] on input "341/11 voss" at bounding box center [412, 20] width 369 height 22
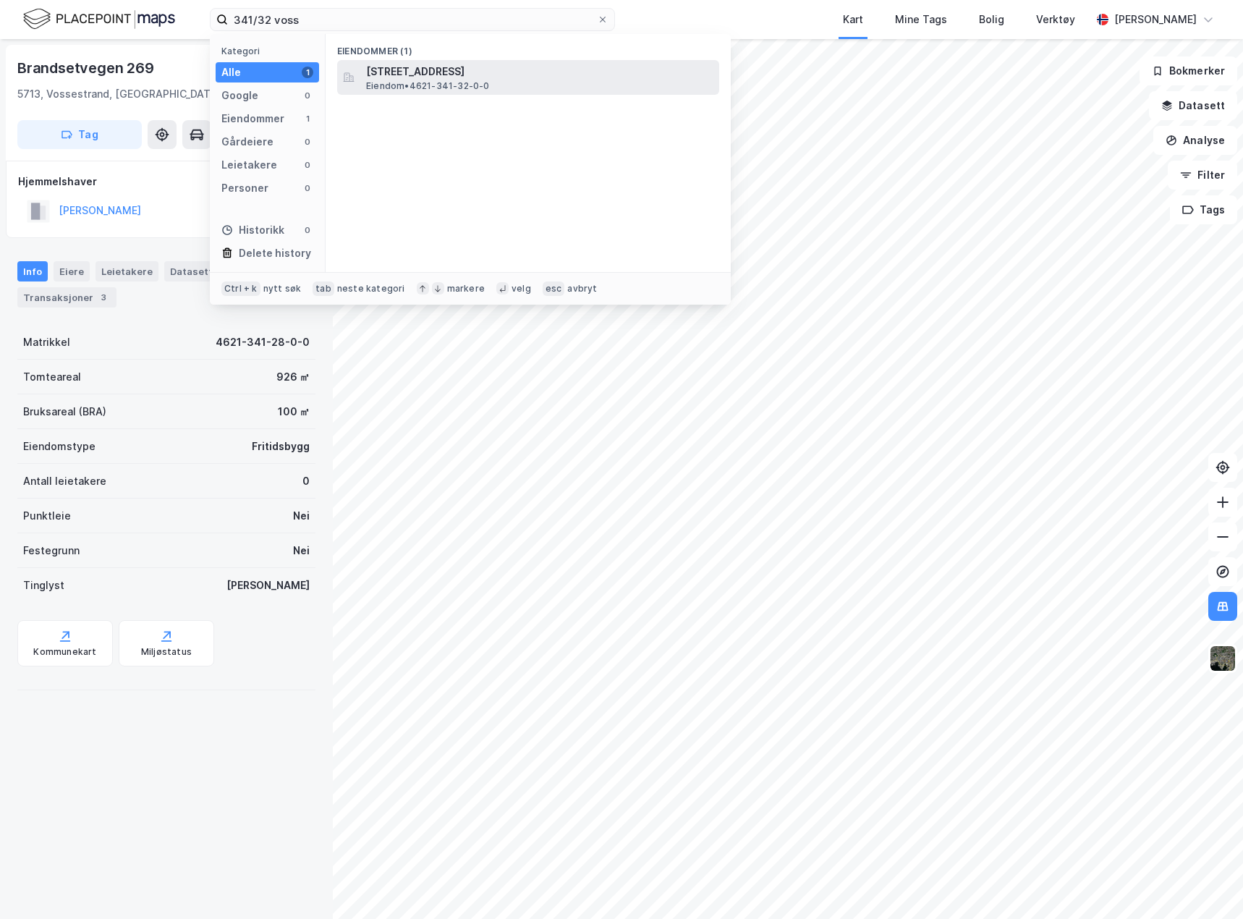
click at [469, 69] on span "Brandsetvegen 258, 5713, VOSSESTRAND, VOSS" at bounding box center [539, 71] width 347 height 17
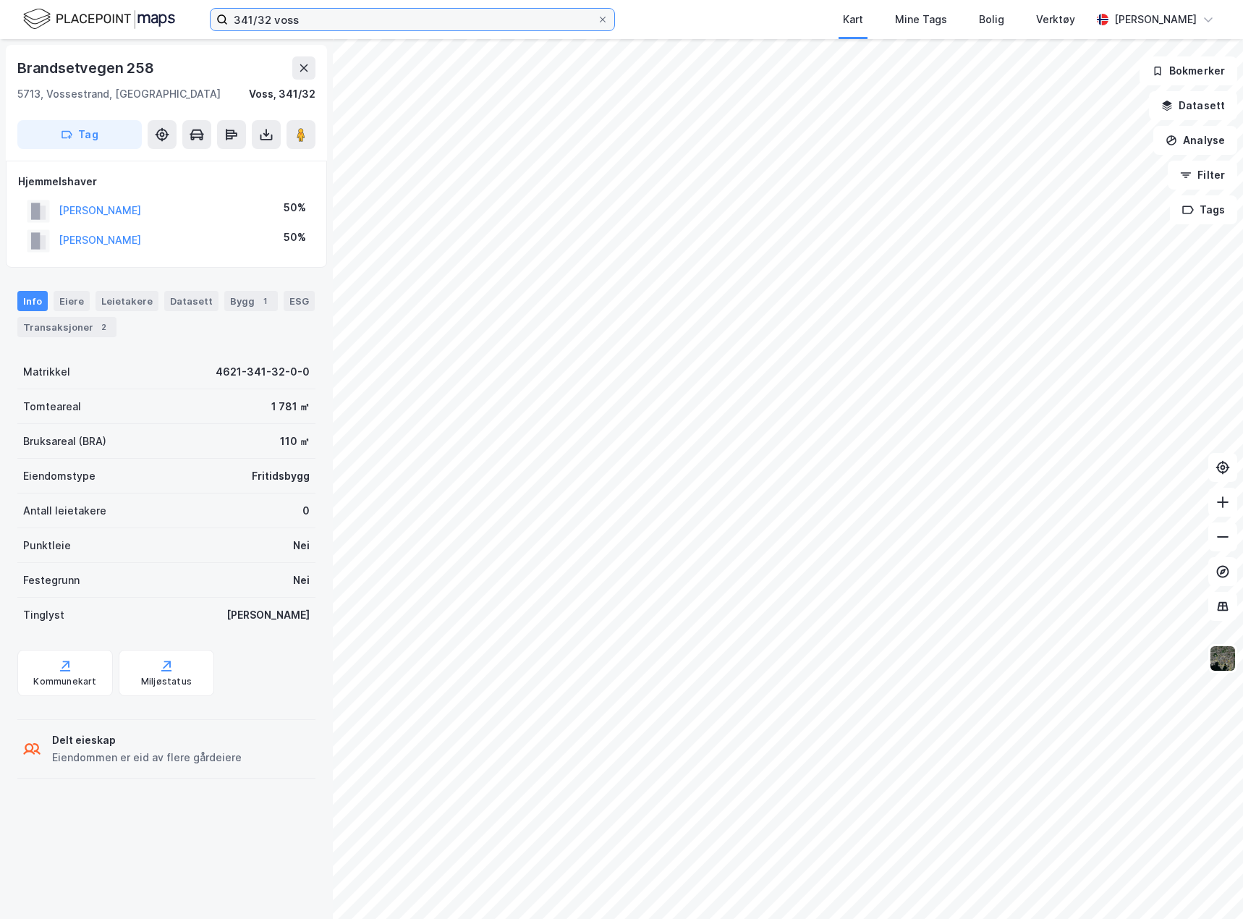
click at [268, 17] on input "341/32 voss" at bounding box center [412, 20] width 369 height 22
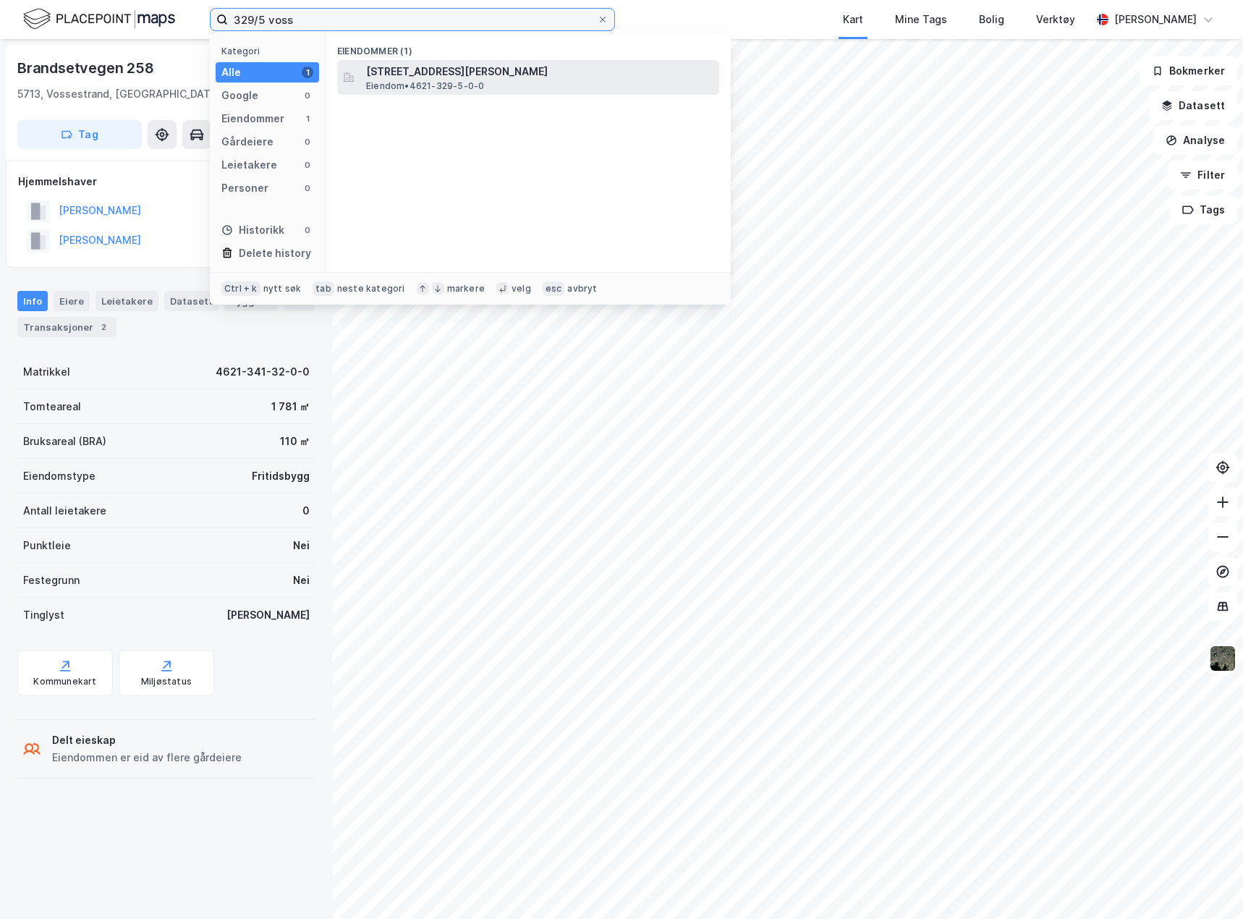
type input "329/5 voss"
click at [456, 72] on span "Ljosnavegen 59, 5713, VOSSESTRAND, VOSS" at bounding box center [539, 71] width 347 height 17
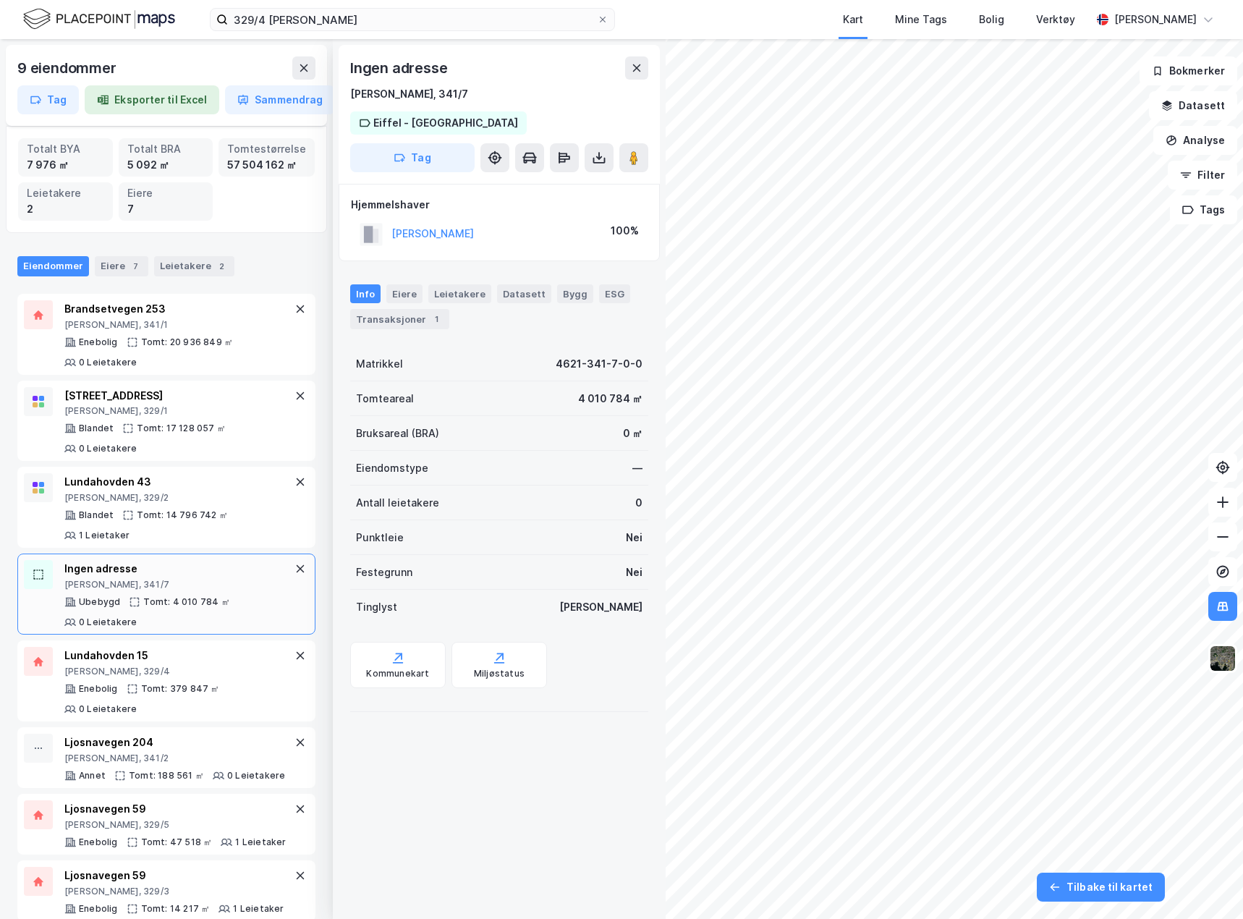
scroll to position [92, 0]
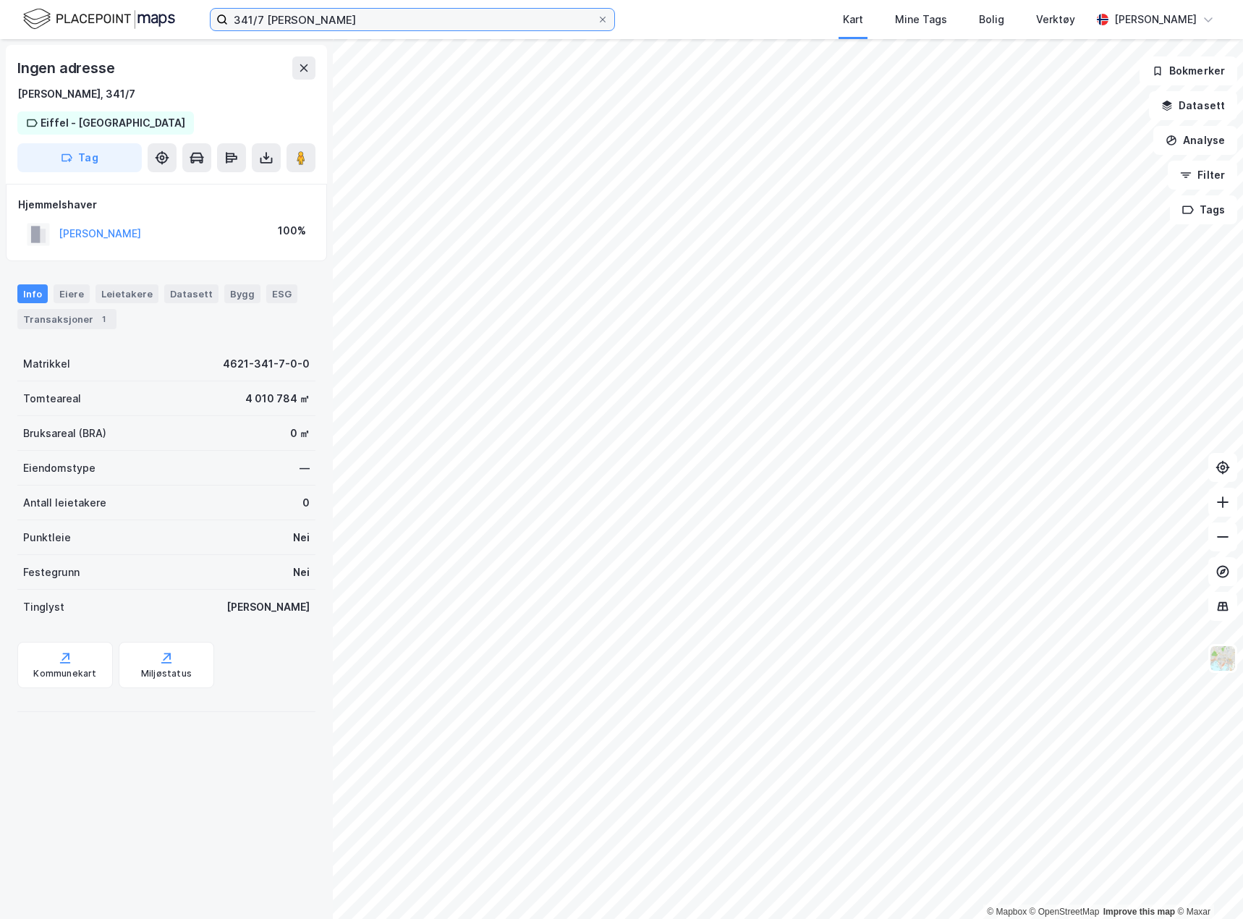
click at [271, 17] on input "341/7 voss" at bounding box center [412, 20] width 369 height 22
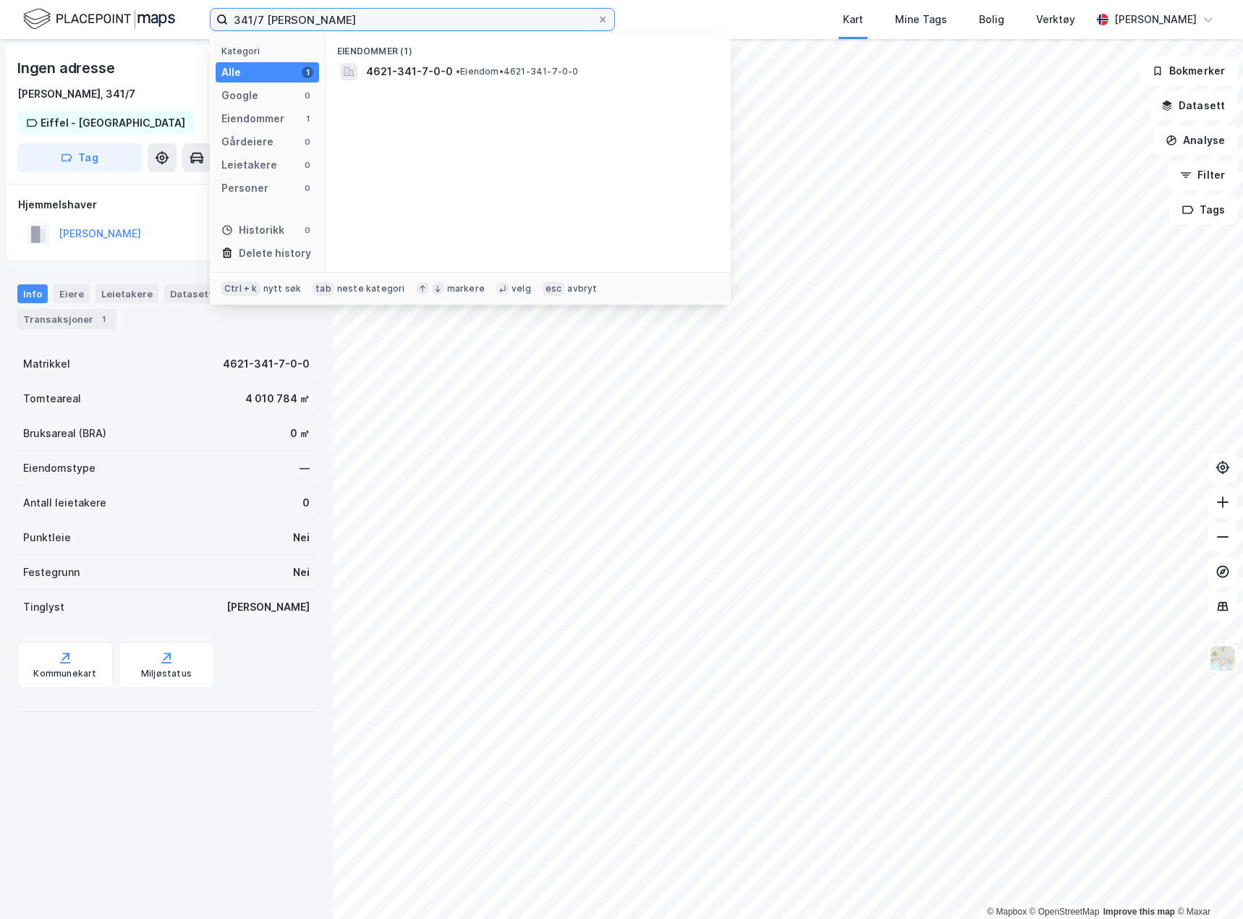
drag, startPoint x: 263, startPoint y: 17, endPoint x: 273, endPoint y: 17, distance: 9.4
click at [265, 17] on input "341/7 voss" at bounding box center [412, 20] width 369 height 22
click at [260, 22] on input "341/7 voss" at bounding box center [412, 20] width 369 height 22
drag, startPoint x: 266, startPoint y: 20, endPoint x: 224, endPoint y: 21, distance: 42.0
click at [224, 21] on label "341/7 voss" at bounding box center [412, 19] width 405 height 23
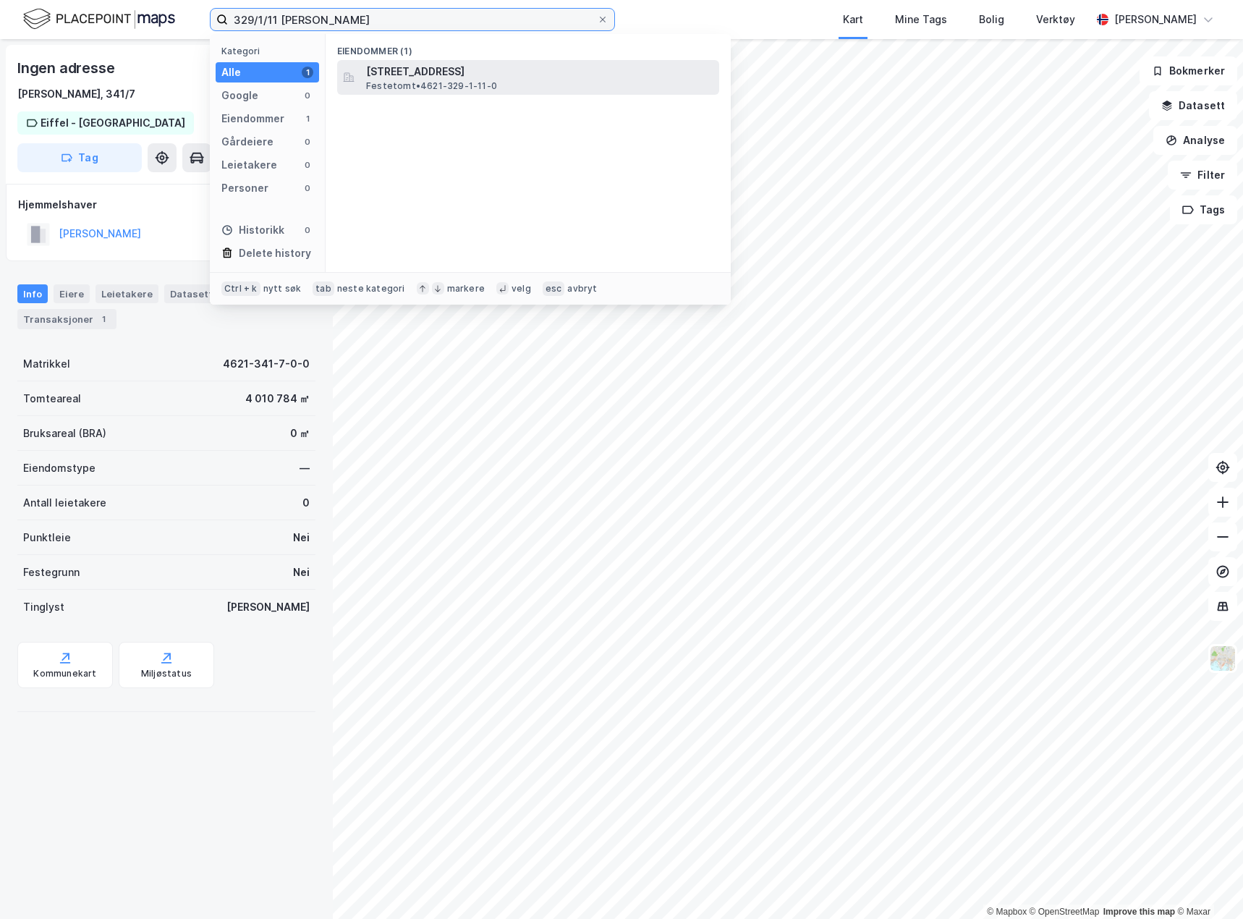
type input "329/1/11 voss"
click at [442, 74] on span "Ljosnavegen 195, 5713, VOSSESTRAND, VOSS" at bounding box center [539, 71] width 347 height 17
